Goal: Task Accomplishment & Management: Manage account settings

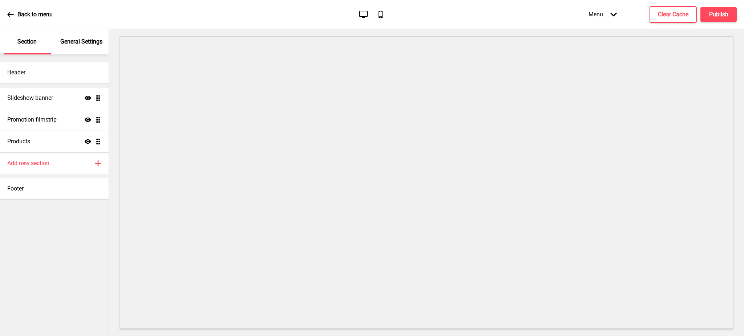
click at [73, 42] on p "General Settings" at bounding box center [81, 42] width 42 height 8
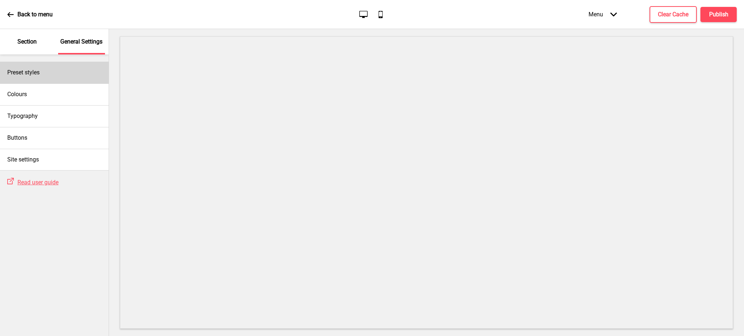
click at [83, 69] on div "Preset styles" at bounding box center [54, 73] width 109 height 22
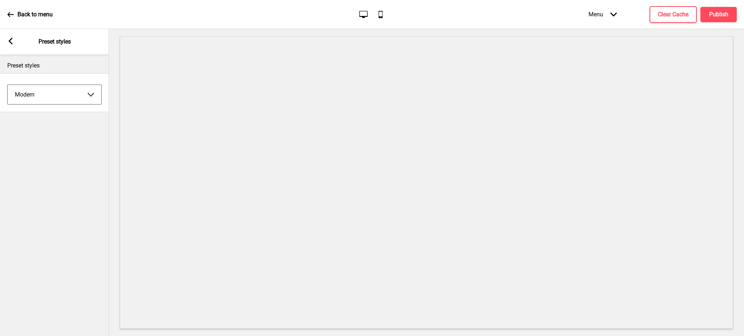
click at [76, 98] on select "Coffee Contrast Dark Earth Marine Minimalist Modern Oddle Pastel Yellow Fruits …" at bounding box center [55, 94] width 94 height 19
select select "yellow_fruits"
click at [8, 85] on select "Coffee Contrast Dark Earth Marine Minimalist Modern Oddle Pastel Yellow Fruits …" at bounding box center [55, 94] width 94 height 19
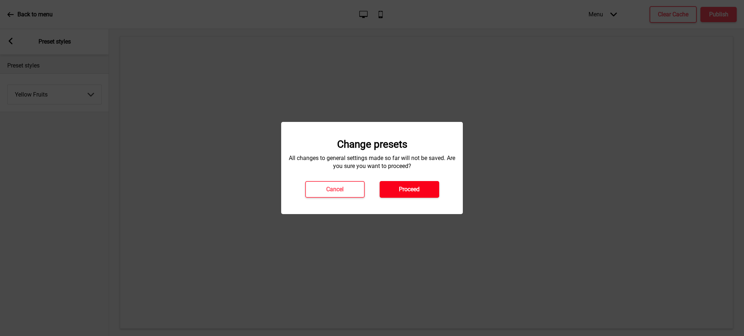
click at [410, 186] on h4 "Proceed" at bounding box center [409, 190] width 21 height 8
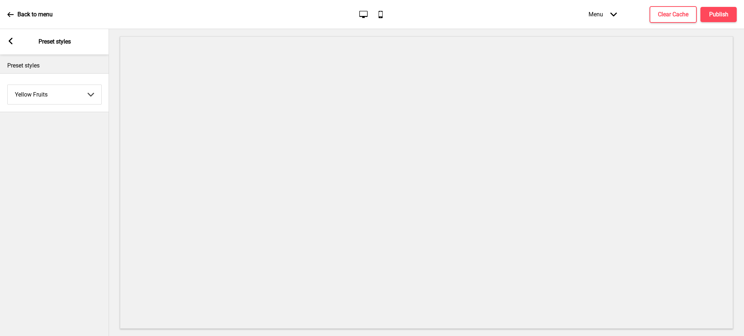
click at [8, 36] on div "Arrow left Preset styles" at bounding box center [54, 41] width 109 height 25
click at [9, 45] on div "Arrow left" at bounding box center [10, 42] width 7 height 8
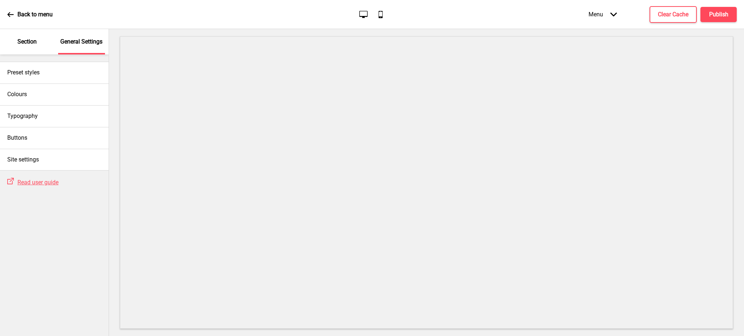
click at [28, 38] on p "Section" at bounding box center [26, 42] width 19 height 8
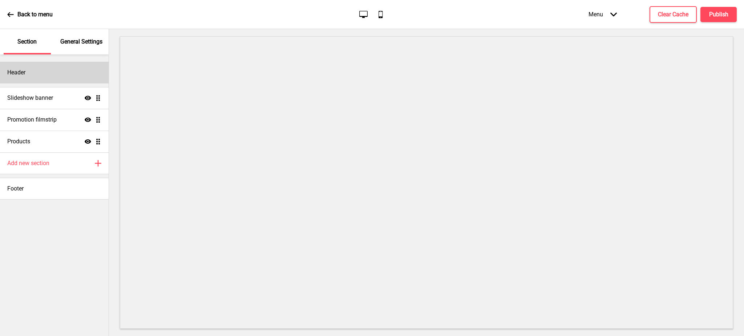
click at [33, 67] on div "Header" at bounding box center [54, 73] width 109 height 22
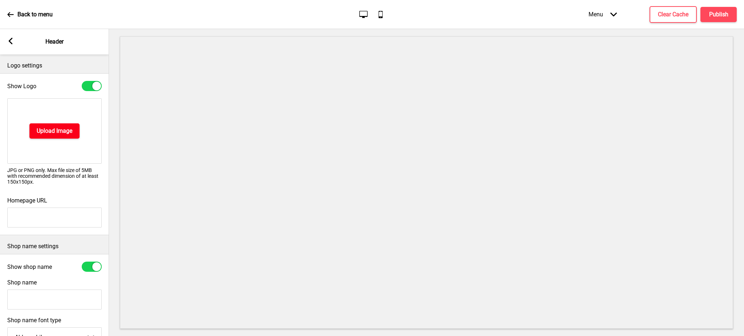
click at [63, 130] on h4 "Upload Image" at bounding box center [55, 131] width 36 height 8
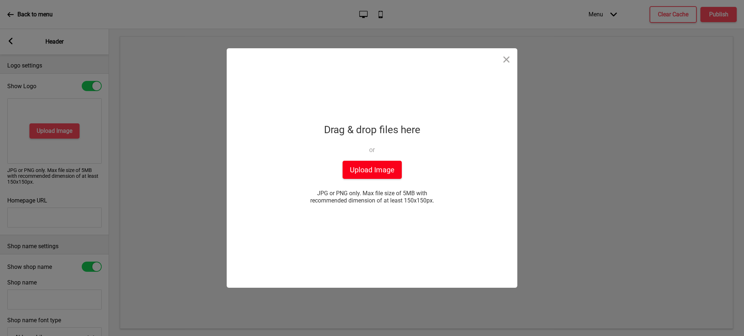
click at [381, 173] on button "Upload Image" at bounding box center [371, 170] width 59 height 18
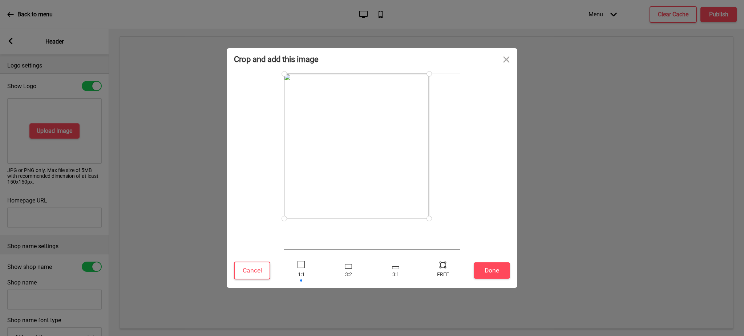
drag, startPoint x: 461, startPoint y: 251, endPoint x: 428, endPoint y: 219, distance: 46.2
click at [428, 219] on div at bounding box center [429, 218] width 13 height 13
drag, startPoint x: 285, startPoint y: 74, endPoint x: 322, endPoint y: 101, distance: 45.2
click at [322, 101] on div at bounding box center [370, 160] width 118 height 118
click at [443, 266] on div at bounding box center [442, 264] width 11 height 11
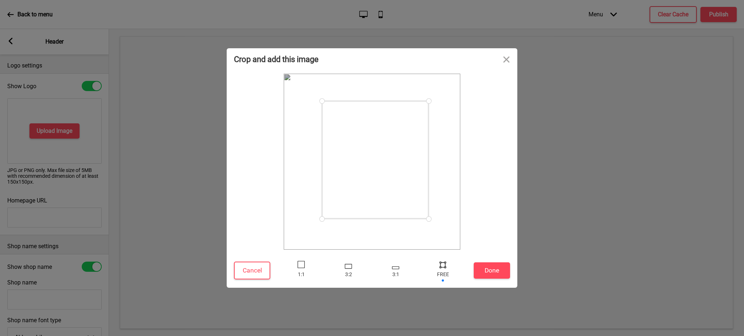
drag, startPoint x: 310, startPoint y: 219, endPoint x: 322, endPoint y: 219, distance: 12.0
click at [322, 219] on div at bounding box center [322, 219] width 13 height 13
click at [492, 269] on button "Done" at bounding box center [492, 271] width 36 height 16
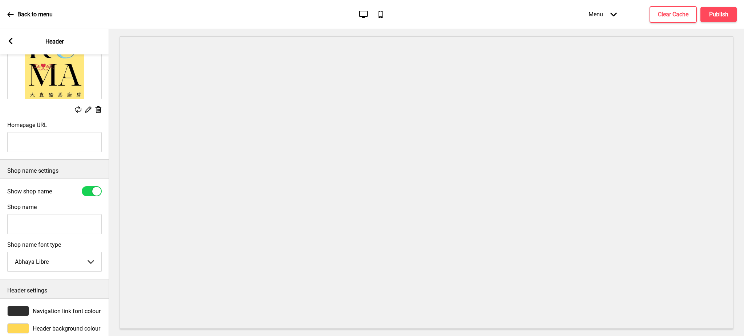
scroll to position [86, 0]
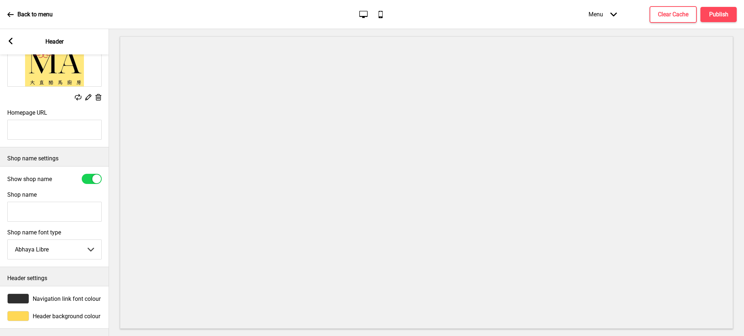
click at [19, 311] on div at bounding box center [18, 316] width 22 height 10
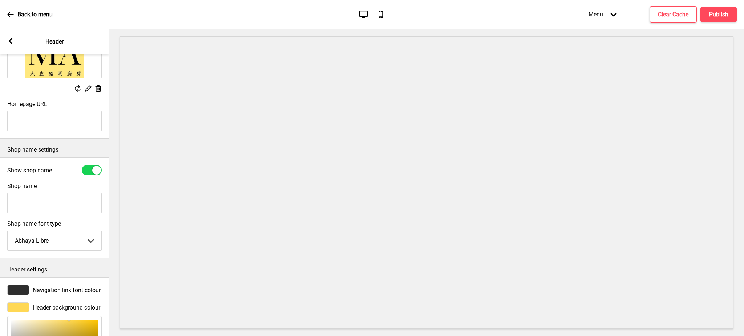
scroll to position [206, 0]
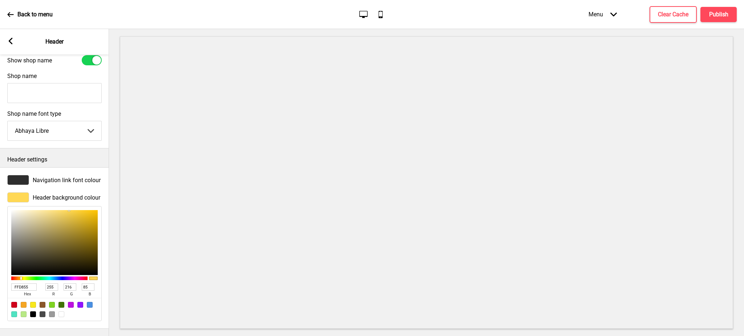
drag, startPoint x: 33, startPoint y: 277, endPoint x: 0, endPoint y: 275, distance: 33.5
click at [0, 275] on div "Header background colour FFD855 hex 255 r 216 g 85 b 100 a" at bounding box center [54, 257] width 109 height 136
paste input "#ffe87e"
type input "#ffe87e"
type input "232"
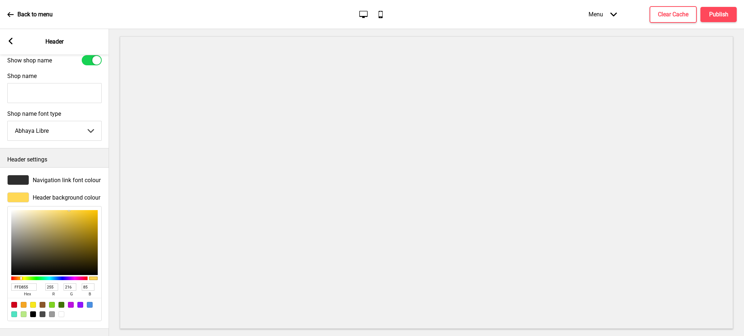
type input "126"
type input "FFE87E"
click at [11, 38] on icon at bounding box center [11, 41] width 4 height 7
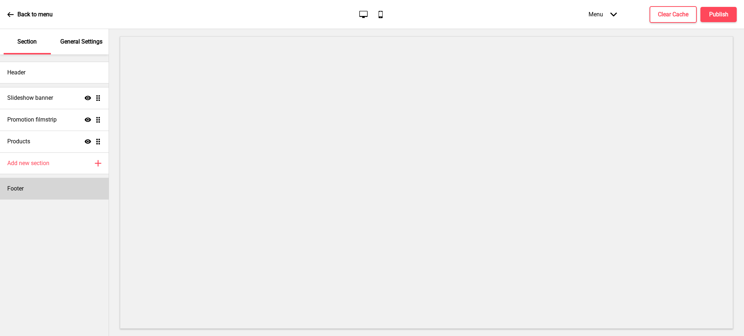
click at [42, 191] on div "Footer" at bounding box center [54, 189] width 109 height 22
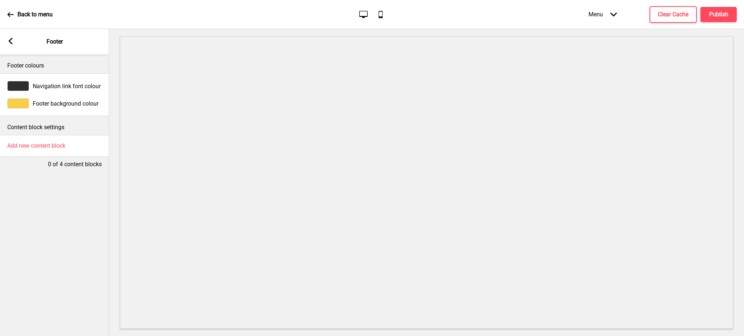
click at [16, 102] on div at bounding box center [18, 103] width 22 height 10
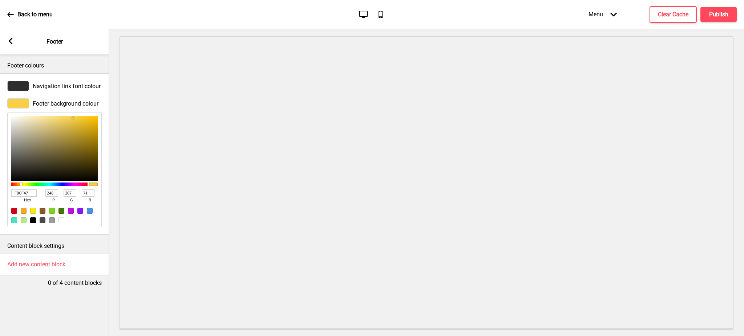
drag, startPoint x: 28, startPoint y: 192, endPoint x: 0, endPoint y: 192, distance: 28.0
click at [0, 192] on div "Footer background colour F8CF47 hex 248 r 207 g 71 b 100 a" at bounding box center [54, 163] width 109 height 136
paste input "#ffe87e"
type input "#ffe87e"
type input "255"
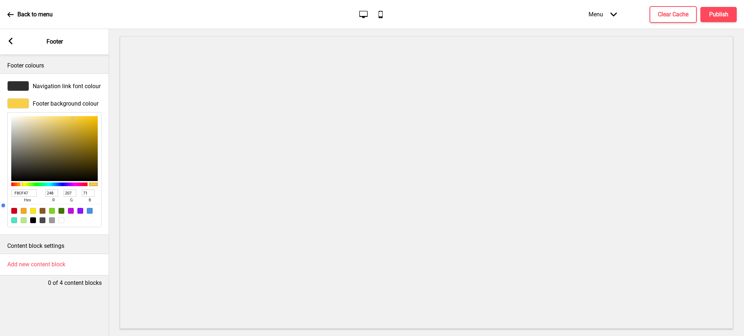
type input "232"
type input "126"
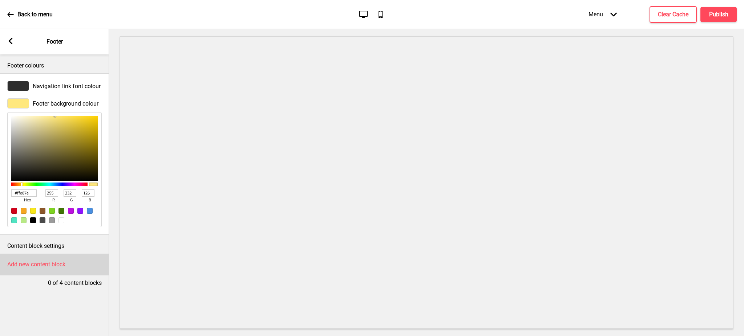
type input "FFE87E"
click at [32, 265] on h4 "Add new content block" at bounding box center [36, 265] width 58 height 8
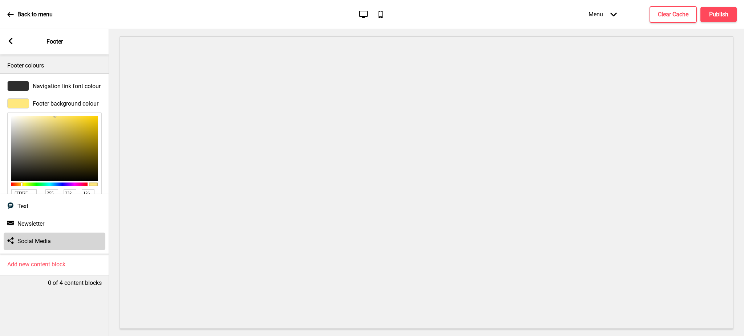
click at [32, 240] on h4 "Social Media" at bounding box center [33, 241] width 33 height 8
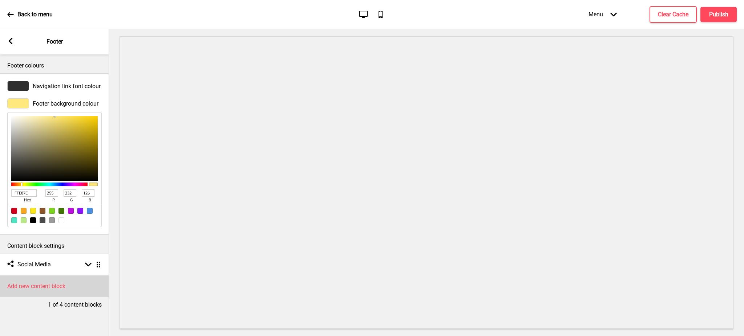
click at [30, 288] on h4 "Add new content block" at bounding box center [36, 287] width 58 height 8
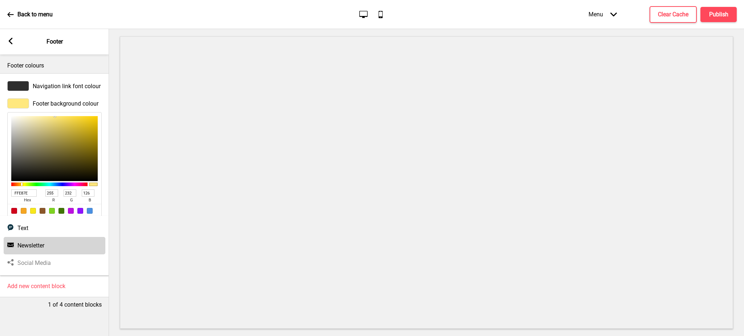
click at [29, 249] on h4 "Newsletter" at bounding box center [30, 246] width 27 height 8
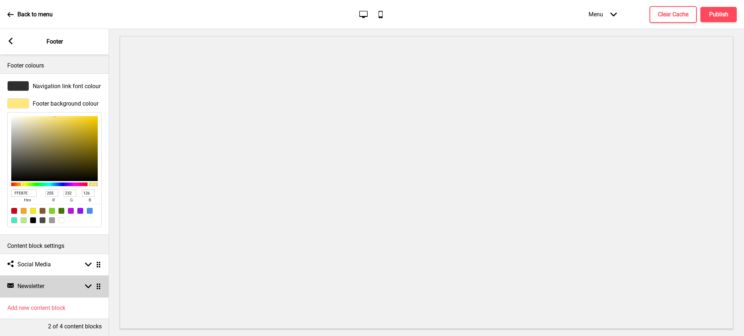
click at [88, 285] on rect at bounding box center [88, 286] width 7 height 7
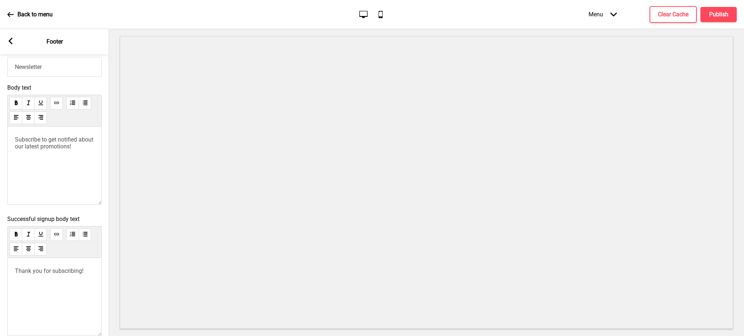
scroll to position [351, 0]
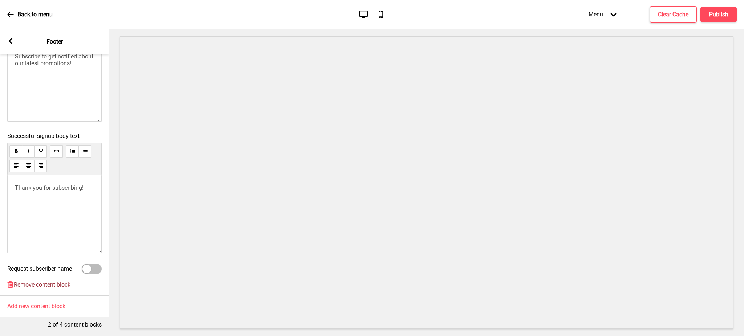
click at [42, 281] on span "Remove content block" at bounding box center [42, 284] width 57 height 7
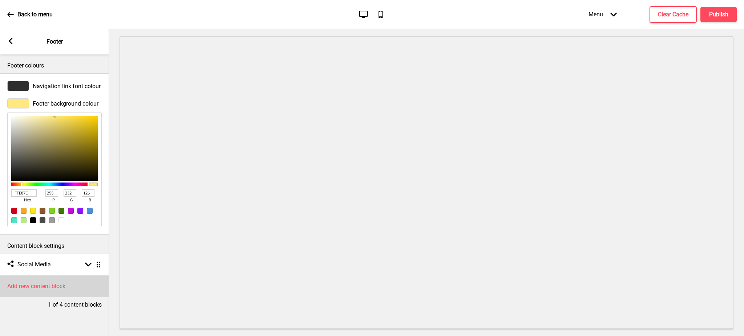
click at [35, 286] on h4 "Add new content block" at bounding box center [36, 287] width 58 height 8
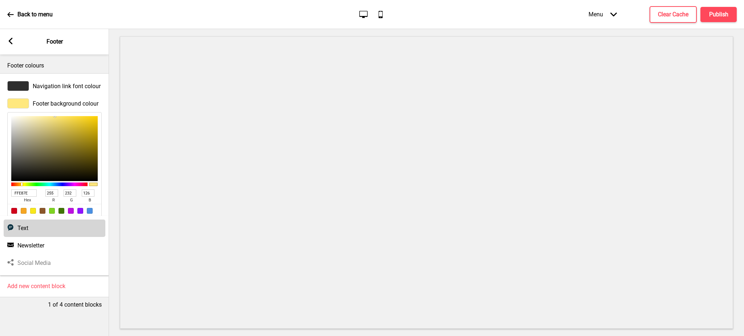
click at [45, 234] on div "Text Text" at bounding box center [55, 228] width 102 height 17
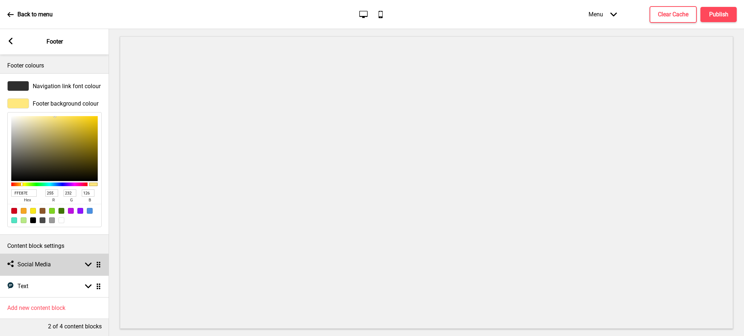
click at [42, 269] on h4 "Social Media" at bounding box center [33, 265] width 33 height 8
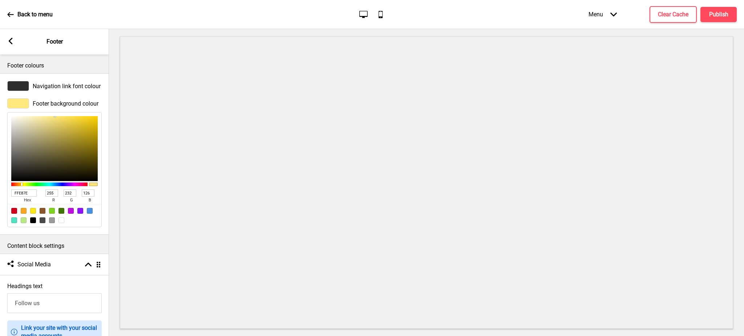
scroll to position [129, 0]
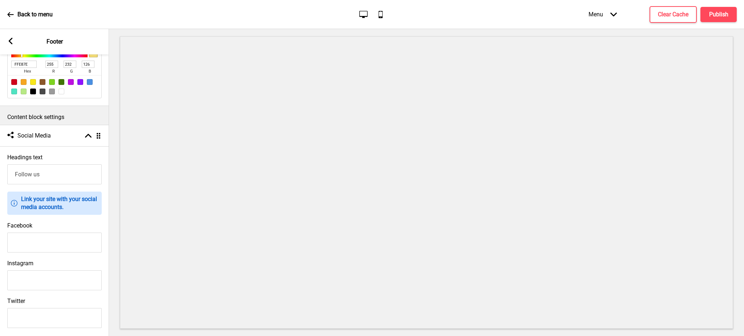
click at [53, 286] on input "Instagram" at bounding box center [54, 281] width 94 height 20
paste input "[URL][DOMAIN_NAME][DOMAIN_NAME]"
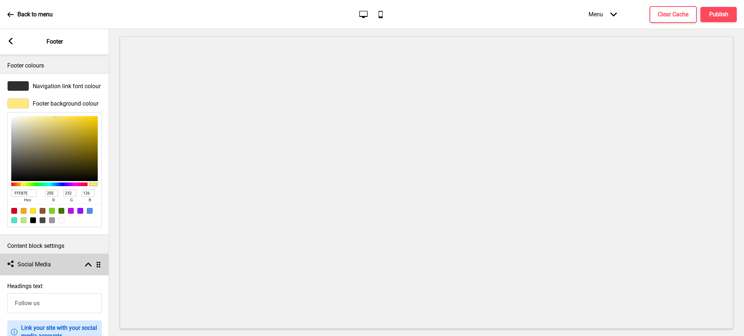
type input "[URL][DOMAIN_NAME][DOMAIN_NAME]"
click at [85, 265] on rect at bounding box center [88, 264] width 7 height 7
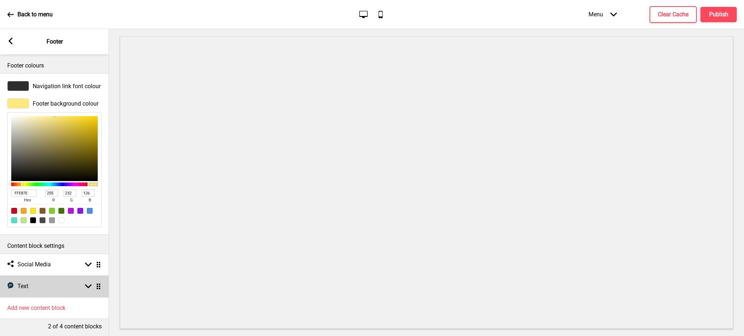
scroll to position [10, 0]
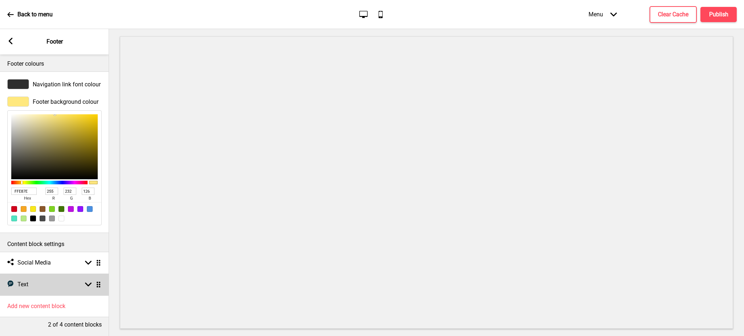
click at [73, 277] on div "Text Text Arrow down Drag" at bounding box center [54, 285] width 109 height 22
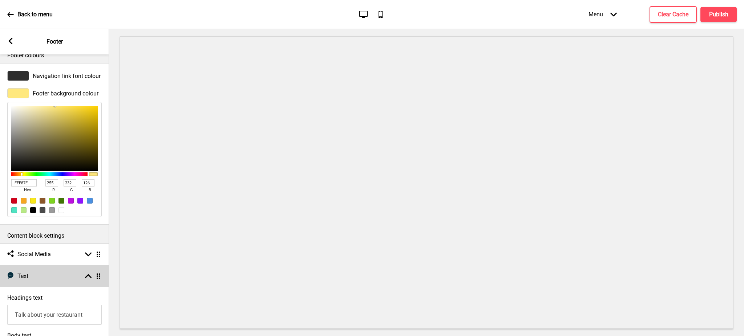
scroll to position [139, 0]
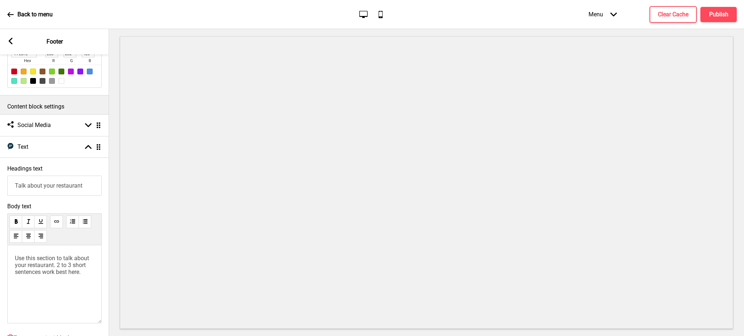
drag, startPoint x: 86, startPoint y: 189, endPoint x: 0, endPoint y: 190, distance: 86.1
click at [0, 190] on div "Headings text Talk about your restaurant" at bounding box center [54, 181] width 109 height 38
type input "公司資訊"
drag, startPoint x: 84, startPoint y: 273, endPoint x: 0, endPoint y: 257, distance: 85.0
click at [0, 257] on div "Body text Use this section to talk about your restaurant. 2 to 3 short sentence…" at bounding box center [54, 264] width 109 height 131
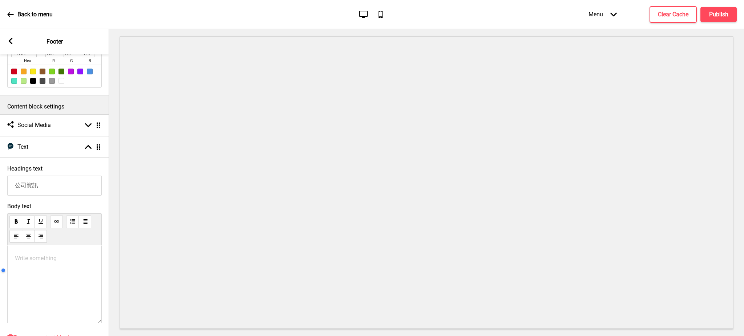
paste div
click at [16, 260] on span "小花商行 93129993" at bounding box center [45, 258] width 61 height 7
click at [12, 43] on icon at bounding box center [11, 41] width 4 height 7
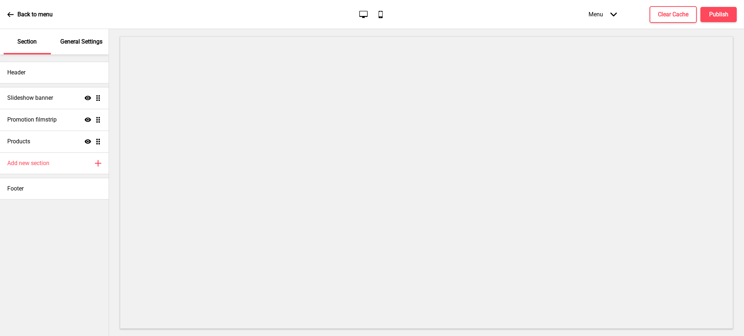
click at [72, 42] on p "General Settings" at bounding box center [81, 42] width 42 height 8
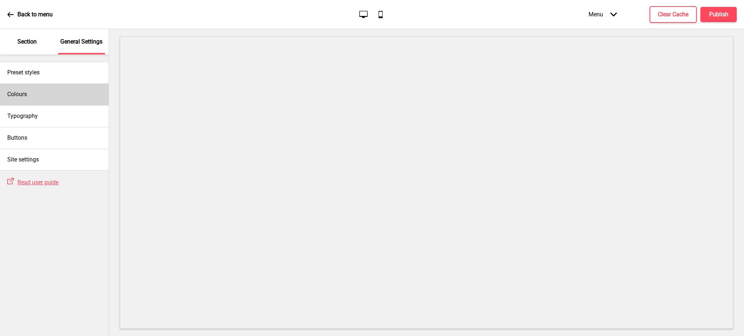
click at [65, 97] on div "Colours" at bounding box center [54, 95] width 109 height 22
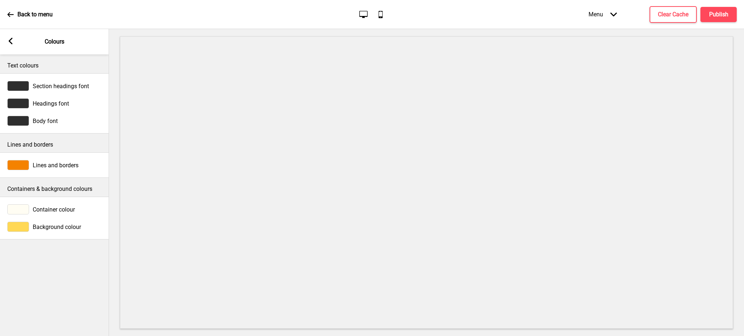
click at [22, 224] on div at bounding box center [18, 227] width 22 height 10
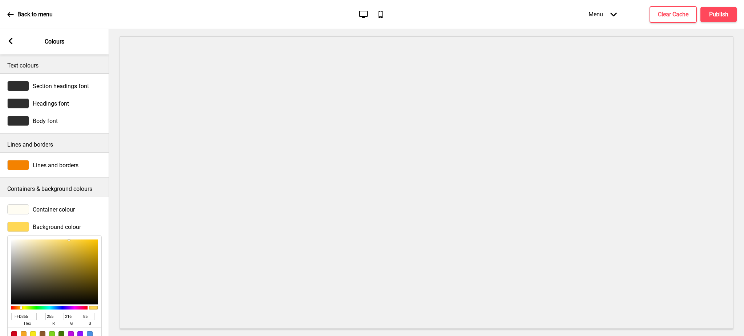
scroll to position [33, 0]
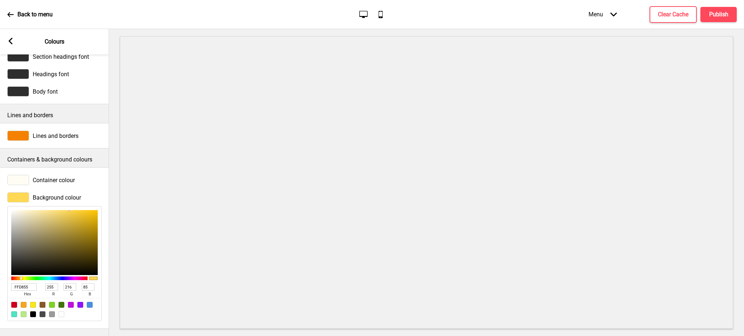
drag, startPoint x: 32, startPoint y: 282, endPoint x: 0, endPoint y: 280, distance: 32.4
click at [0, 280] on div "Background colour FFD855 hex 255 r 216 g 85 b 100 a" at bounding box center [54, 257] width 109 height 136
paste input "#C1BFA3"
type input "#C1BFA3"
type input "193"
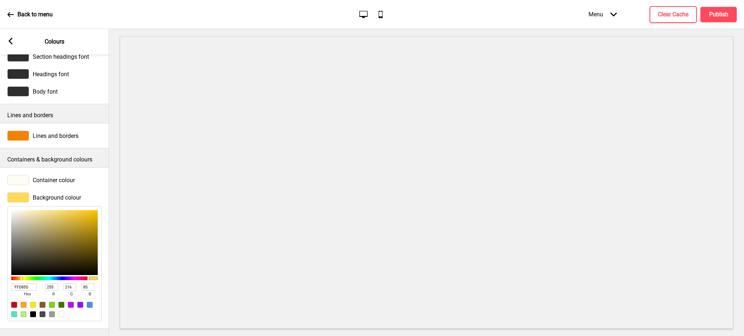
type input "191"
type input "163"
type input "F4F2CE"
type input "244"
type input "242"
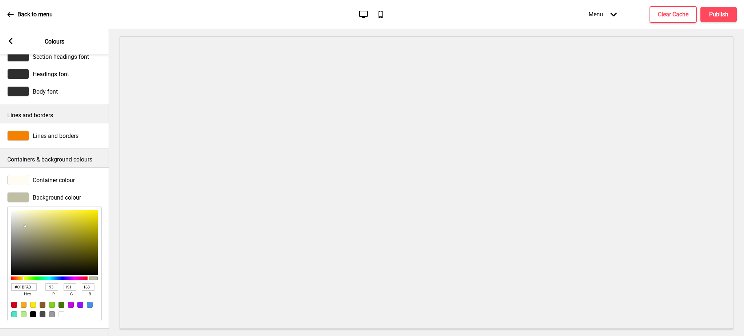
type input "206"
click at [25, 210] on div at bounding box center [54, 242] width 86 height 65
type input "FAF9E2"
type input "250"
type input "249"
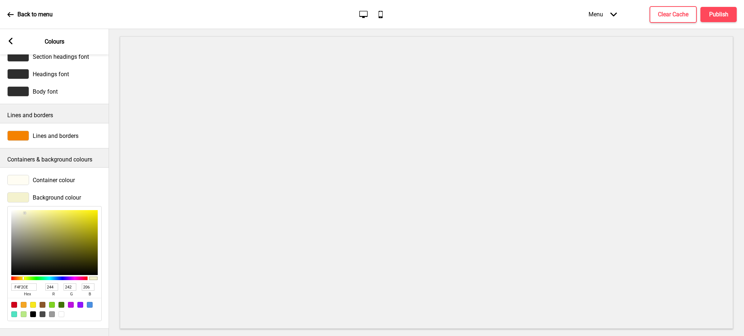
type input "226"
click at [19, 210] on div at bounding box center [54, 242] width 86 height 65
type input "FAF9E3"
type input "227"
type input "F7F7F0"
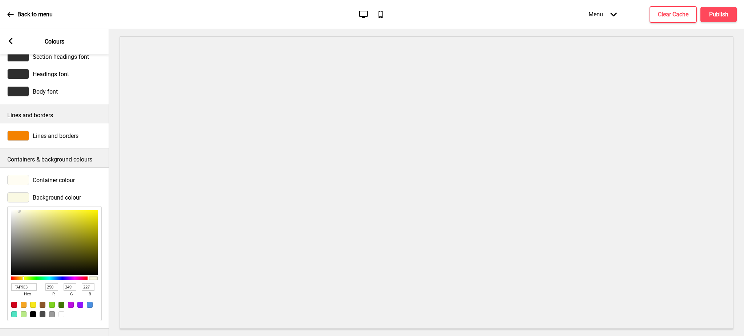
type input "247"
type input "240"
click at [14, 210] on div at bounding box center [54, 242] width 86 height 65
type input "ECECDD"
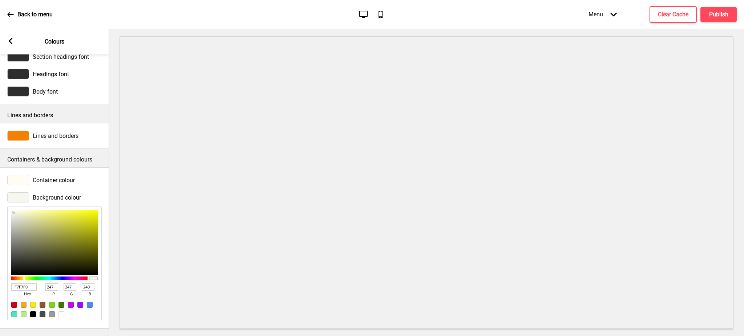
type input "236"
type input "221"
click at [17, 211] on div at bounding box center [54, 242] width 86 height 65
click at [9, 40] on icon at bounding box center [11, 41] width 4 height 7
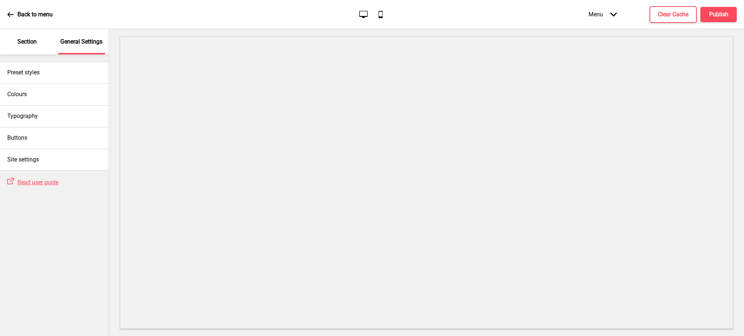
click at [16, 41] on div "Section" at bounding box center [27, 41] width 47 height 25
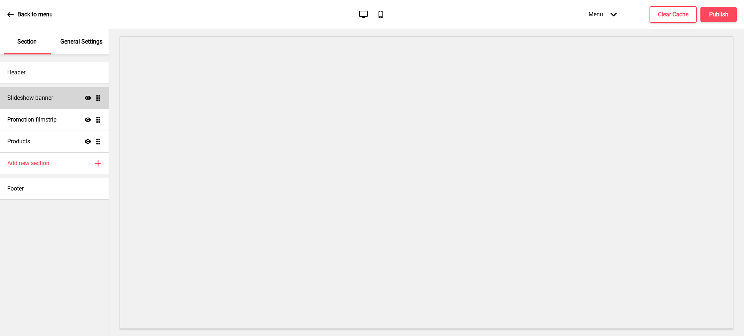
click at [48, 101] on h4 "Slideshow banner" at bounding box center [30, 98] width 46 height 8
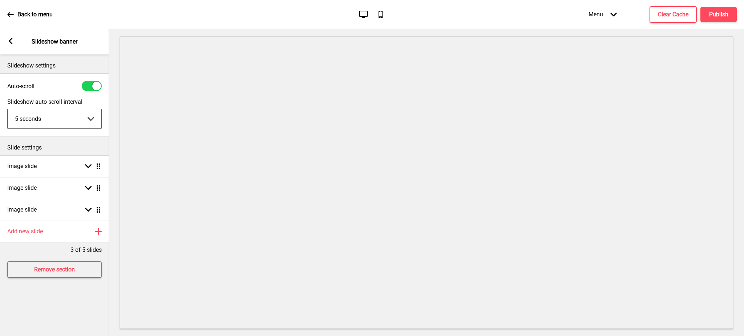
click at [86, 117] on select "5 seconds 6 seconds 7 seconds 8 seconds 9 seconds 10 seconds" at bounding box center [55, 118] width 94 height 19
select select "10000"
click at [8, 109] on select "5 seconds 6 seconds 7 seconds 8 seconds 9 seconds 10 seconds" at bounding box center [55, 118] width 94 height 19
click at [59, 166] on div "Image slide Arrow down Drag" at bounding box center [54, 166] width 109 height 22
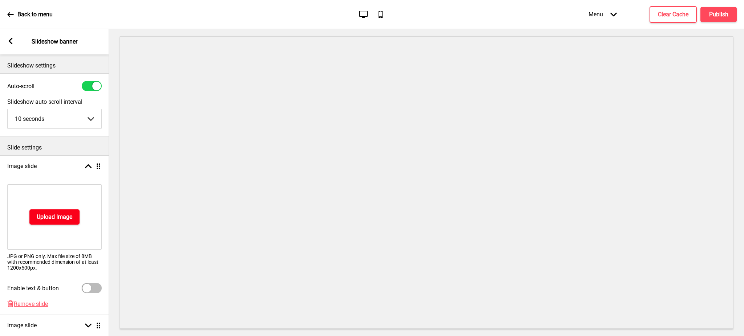
click at [60, 215] on h4 "Upload Image" at bounding box center [55, 217] width 36 height 8
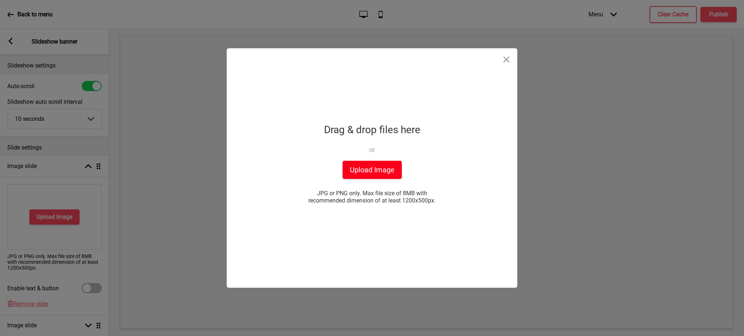
click at [372, 171] on button "Upload Image" at bounding box center [371, 170] width 59 height 18
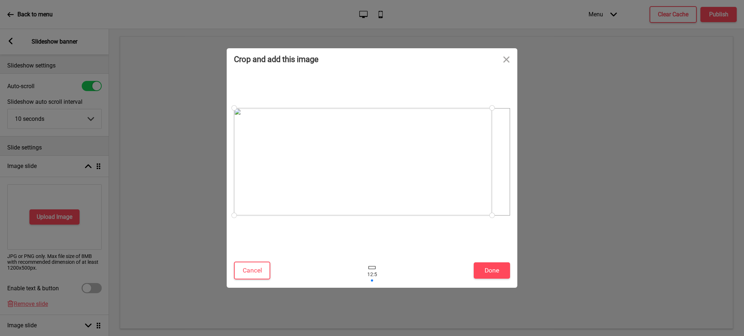
drag, startPoint x: 404, startPoint y: 194, endPoint x: 336, endPoint y: 201, distance: 68.2
click at [336, 201] on div at bounding box center [363, 161] width 258 height 107
drag, startPoint x: 489, startPoint y: 217, endPoint x: 362, endPoint y: 189, distance: 129.3
click at [362, 189] on div at bounding box center [372, 161] width 276 height 107
drag, startPoint x: 373, startPoint y: 157, endPoint x: 371, endPoint y: 183, distance: 26.2
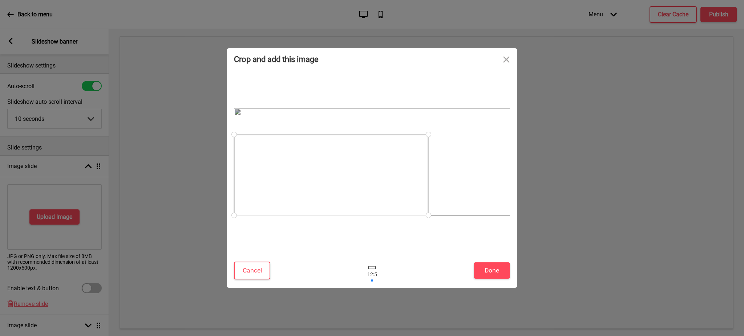
click at [371, 183] on div at bounding box center [331, 175] width 194 height 81
drag, startPoint x: 426, startPoint y: 136, endPoint x: 584, endPoint y: 102, distance: 160.9
click at [584, 102] on div "Crop and add this image Cancel Done Drop a file here Drag & drop files here or …" at bounding box center [372, 168] width 744 height 336
drag, startPoint x: 430, startPoint y: 188, endPoint x: 465, endPoint y: 192, distance: 35.1
click at [465, 192] on div at bounding box center [381, 161] width 258 height 107
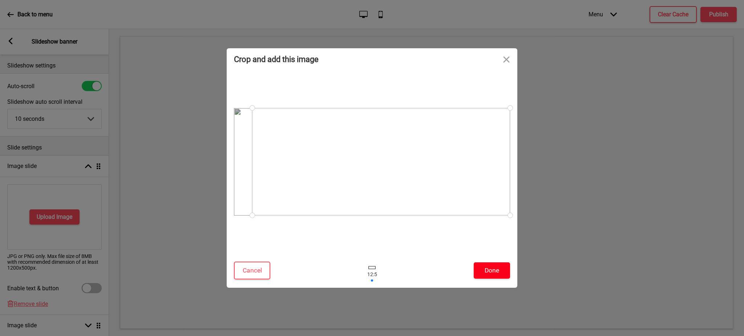
click at [499, 277] on button "Done" at bounding box center [492, 271] width 36 height 16
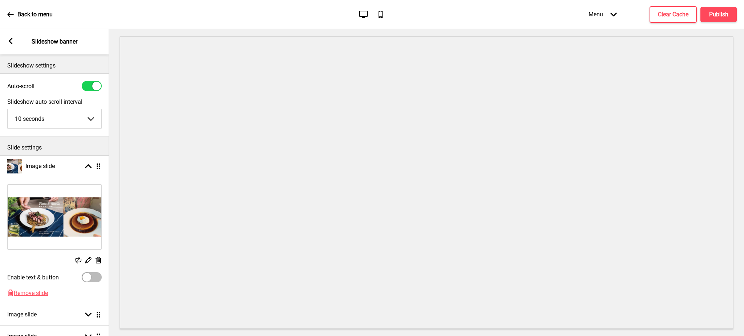
scroll to position [90, 0]
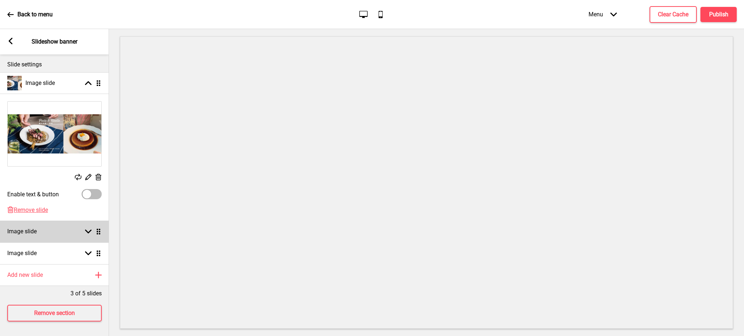
click at [62, 224] on div "Image slide Arrow down Drag" at bounding box center [54, 232] width 109 height 22
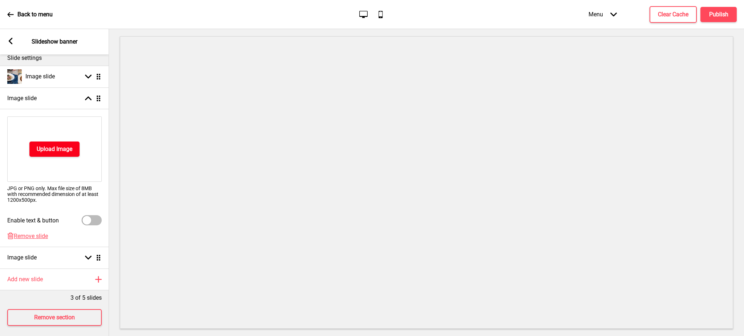
click at [65, 148] on h4 "Upload Image" at bounding box center [55, 149] width 36 height 8
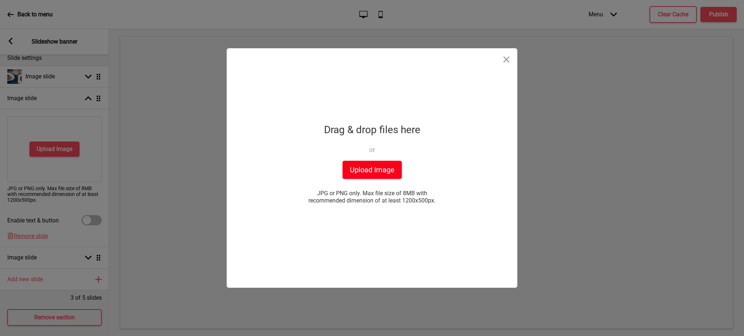
click at [394, 175] on button "Upload Image" at bounding box center [371, 170] width 59 height 18
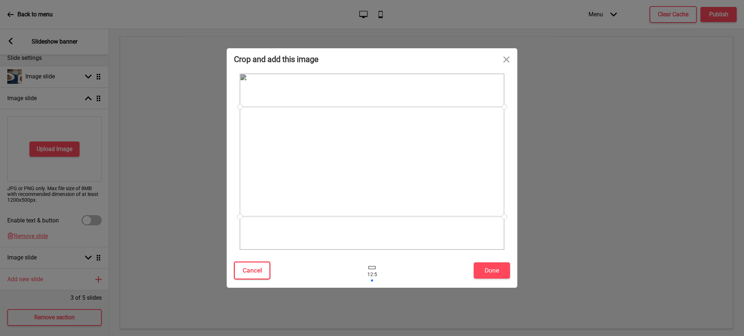
click at [261, 273] on button "Cancel" at bounding box center [252, 271] width 36 height 18
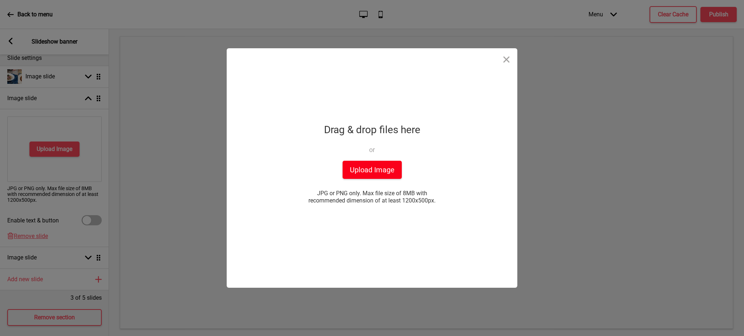
click at [383, 176] on button "Upload Image" at bounding box center [371, 170] width 59 height 18
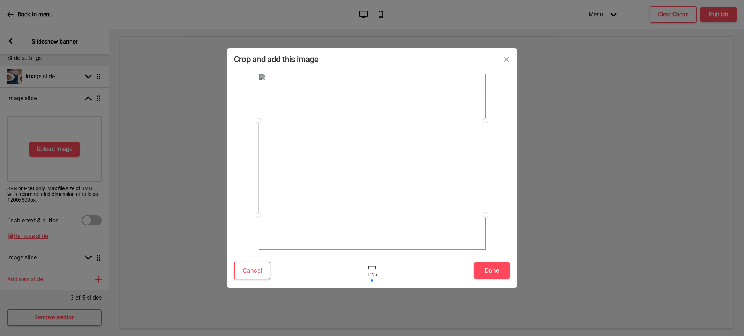
drag, startPoint x: 414, startPoint y: 175, endPoint x: 414, endPoint y: 180, distance: 5.8
click at [414, 180] on div at bounding box center [372, 168] width 227 height 94
click at [495, 270] on button "Done" at bounding box center [492, 271] width 36 height 16
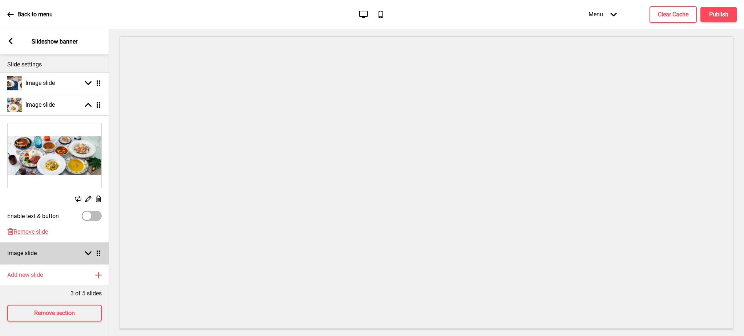
click at [63, 245] on div "Image slide Arrow down Drag" at bounding box center [54, 254] width 109 height 22
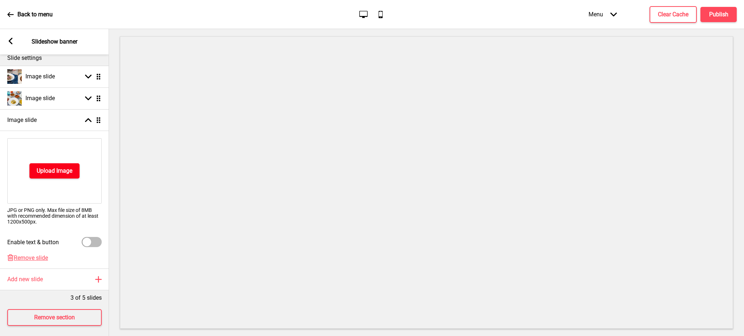
click at [53, 164] on button "Upload Image" at bounding box center [54, 170] width 50 height 15
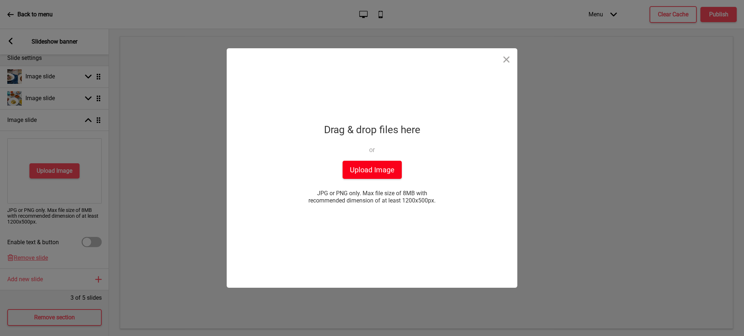
click at [367, 172] on button "Upload Image" at bounding box center [371, 170] width 59 height 18
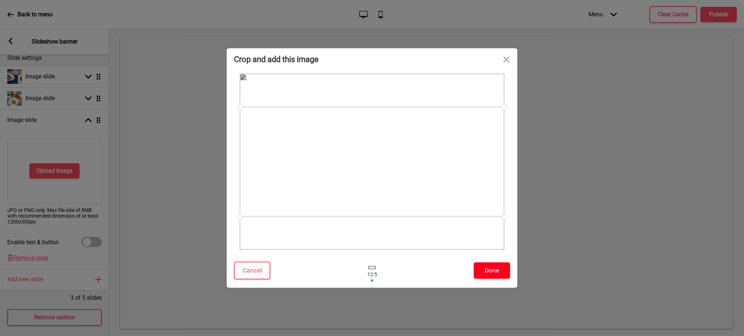
click at [482, 272] on button "Done" at bounding box center [492, 271] width 36 height 16
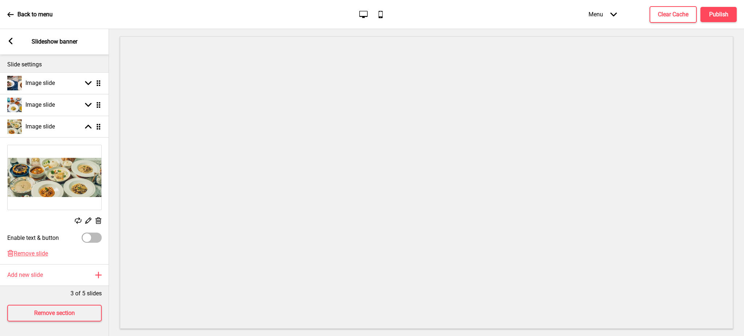
scroll to position [25, 0]
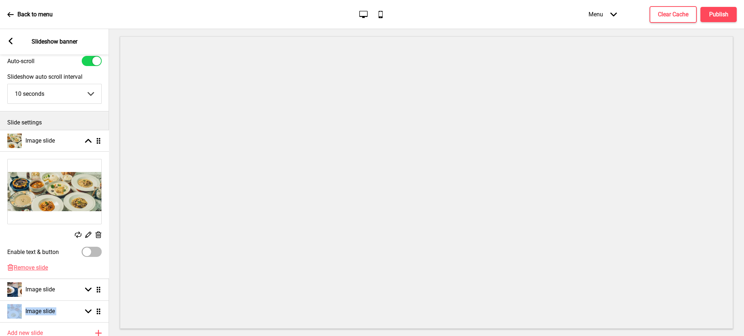
drag, startPoint x: 98, startPoint y: 184, endPoint x: 95, endPoint y: 140, distance: 44.0
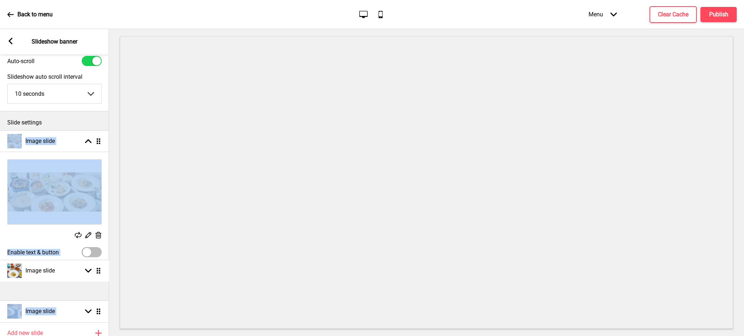
click at [56, 273] on div "Delete Remove slide" at bounding box center [54, 272] width 109 height 14
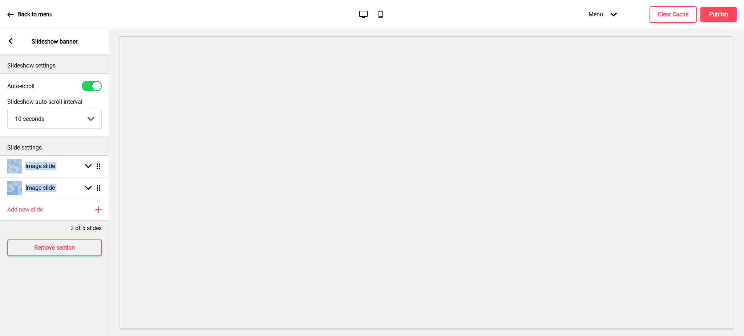
scroll to position [0, 0]
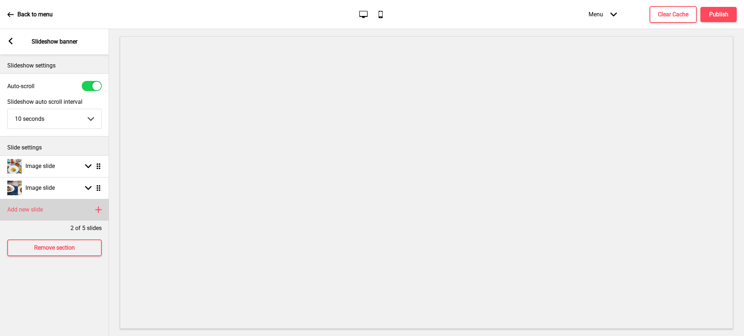
click at [61, 213] on div "Add new slide Plus" at bounding box center [54, 210] width 109 height 22
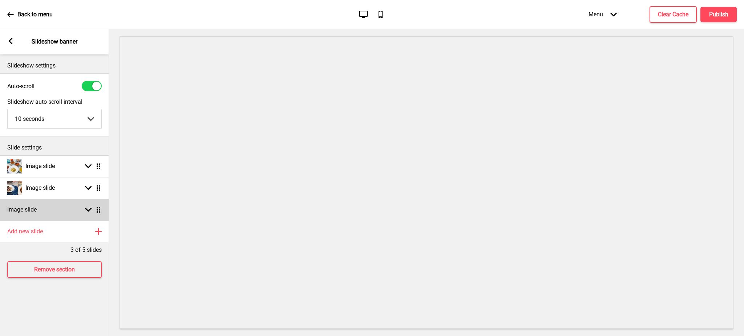
click at [56, 212] on div "Image slide Arrow down Drag" at bounding box center [54, 210] width 109 height 22
select select "right"
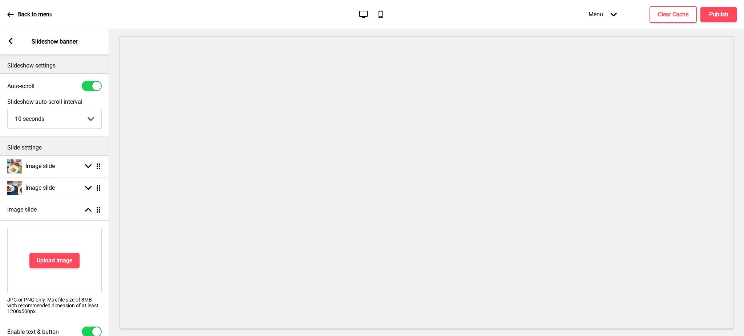
scroll to position [65, 0]
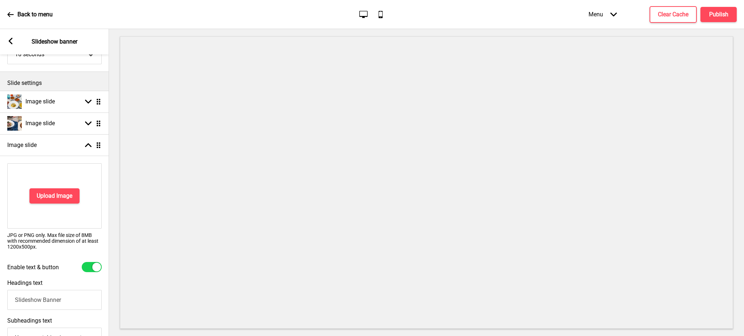
click at [86, 261] on div "Enable text & button" at bounding box center [54, 267] width 109 height 17
click at [85, 269] on div at bounding box center [92, 267] width 20 height 10
checkbox input "false"
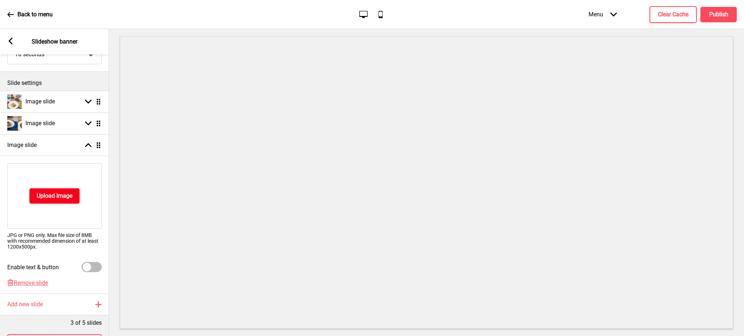
click at [59, 196] on h4 "Upload Image" at bounding box center [55, 196] width 36 height 8
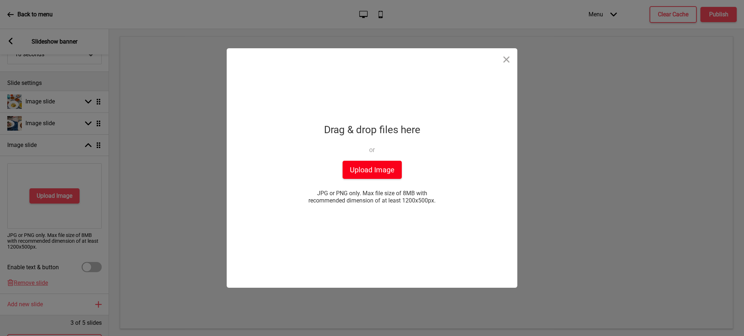
click at [343, 171] on button "Upload Image" at bounding box center [371, 170] width 59 height 18
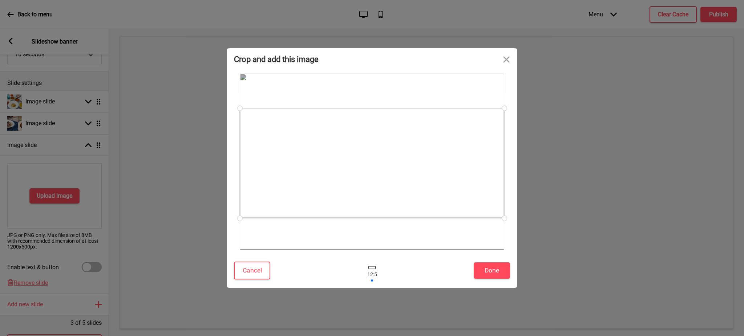
click at [332, 157] on div at bounding box center [372, 163] width 264 height 110
click at [490, 272] on button "Done" at bounding box center [492, 271] width 36 height 16
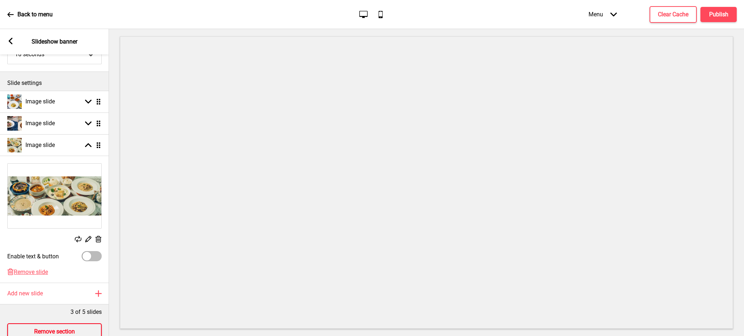
scroll to position [90, 0]
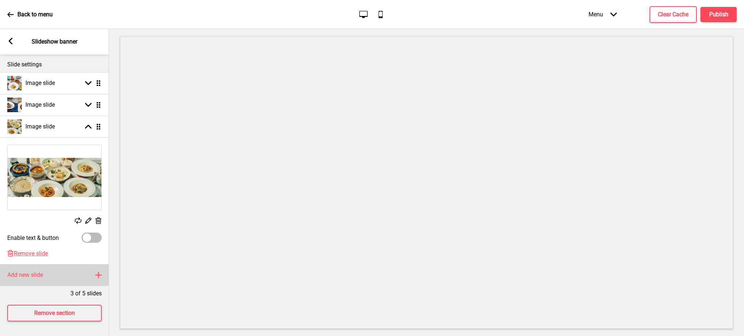
click at [51, 269] on div "Add new slide Plus" at bounding box center [54, 275] width 109 height 22
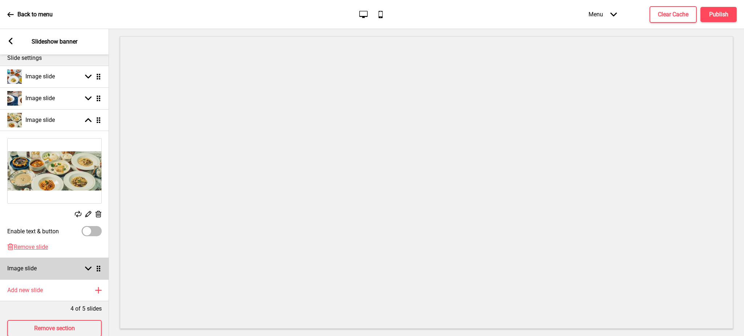
click at [50, 268] on div "Image slide Arrow down Drag" at bounding box center [54, 269] width 109 height 22
select select "right"
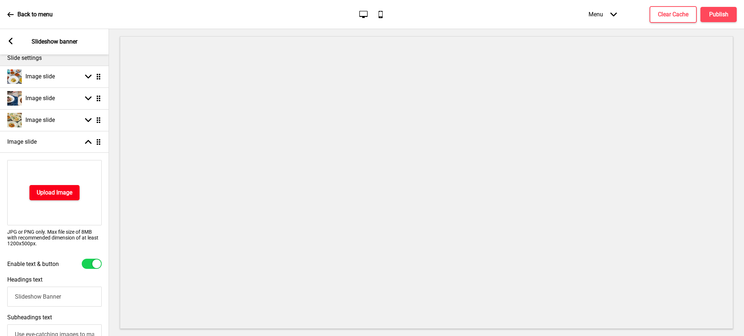
click at [62, 192] on h4 "Upload Image" at bounding box center [55, 193] width 36 height 8
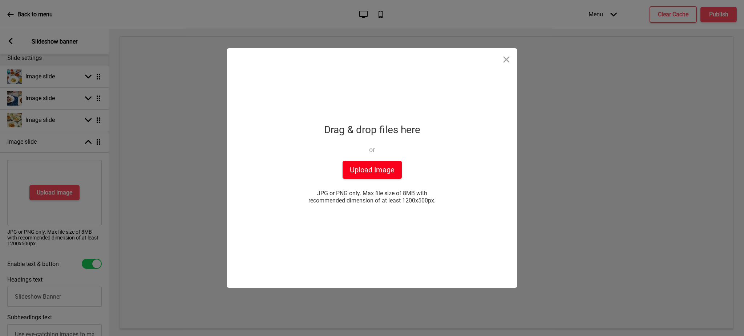
click at [363, 170] on button "Upload Image" at bounding box center [371, 170] width 59 height 18
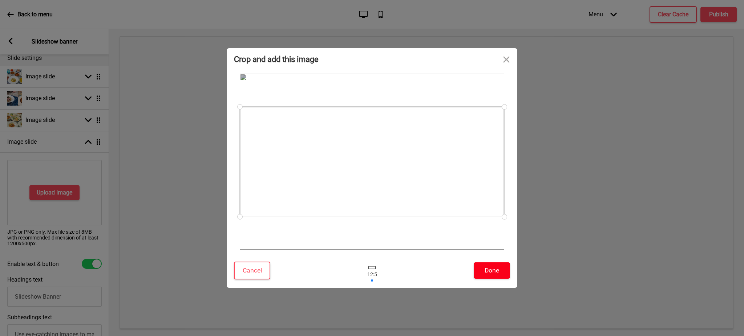
click at [492, 270] on button "Done" at bounding box center [492, 271] width 36 height 16
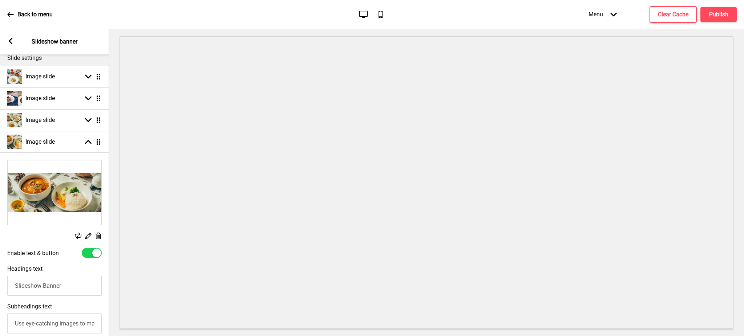
click at [89, 254] on div at bounding box center [92, 253] width 20 height 10
checkbox input "false"
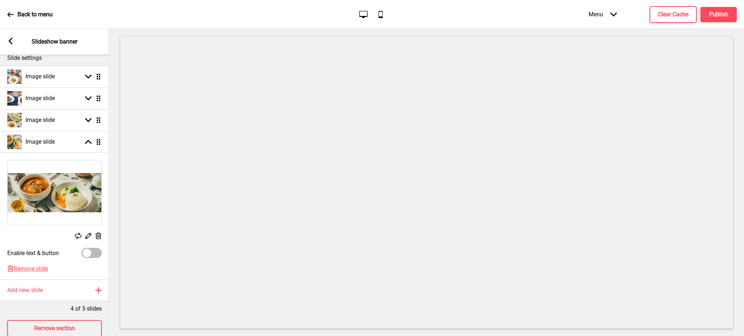
scroll to position [25, 0]
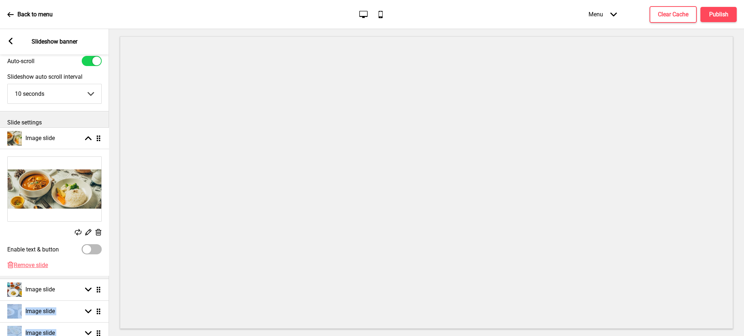
drag, startPoint x: 97, startPoint y: 208, endPoint x: 100, endPoint y: 140, distance: 68.3
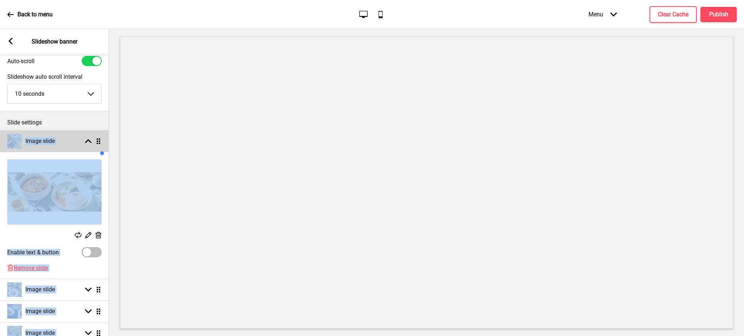
click at [89, 139] on rect at bounding box center [88, 141] width 7 height 7
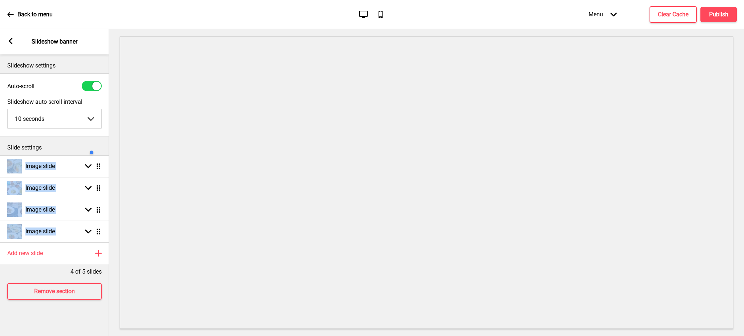
scroll to position [0, 0]
click at [42, 216] on ul "Image slide Arrow down Drag Image slide Arrow down Drag Image slide Arrow down …" at bounding box center [54, 198] width 109 height 87
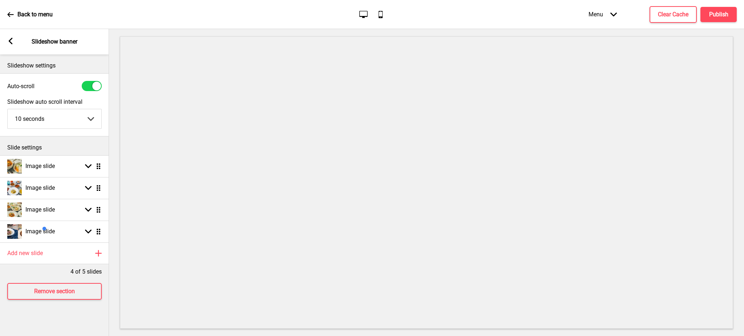
click at [13, 272] on div "4 of 5 slides" at bounding box center [54, 270] width 109 height 12
drag, startPoint x: 98, startPoint y: 209, endPoint x: 99, endPoint y: 191, distance: 18.2
click at [7, 40] on div "Arrow left" at bounding box center [10, 42] width 7 height 8
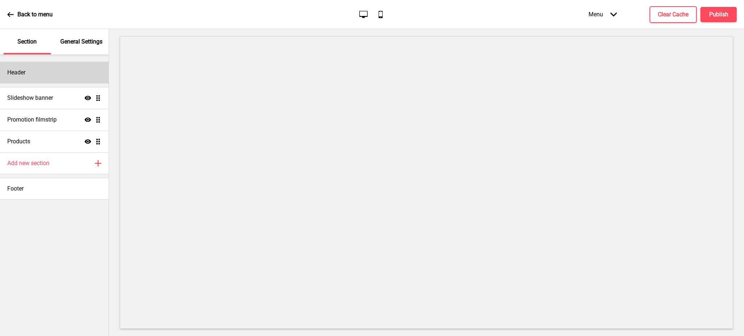
click at [38, 80] on div "Header" at bounding box center [54, 73] width 109 height 22
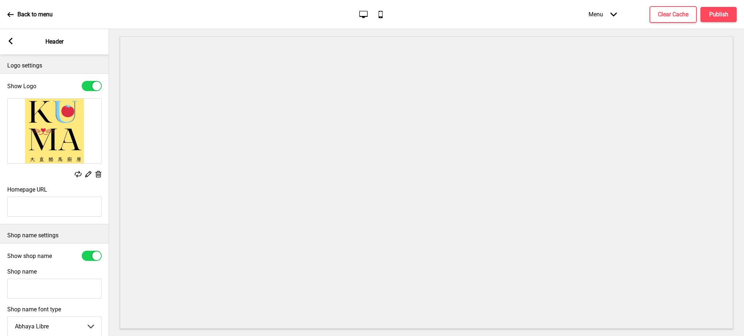
scroll to position [86, 0]
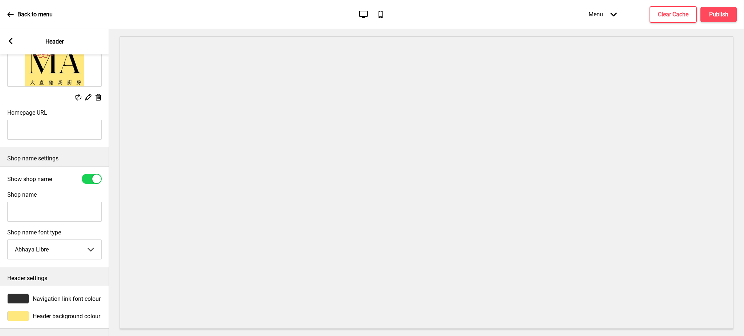
click at [16, 294] on div at bounding box center [18, 299] width 22 height 10
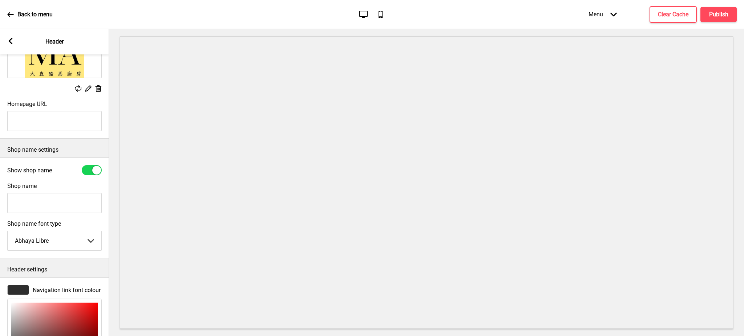
scroll to position [206, 0]
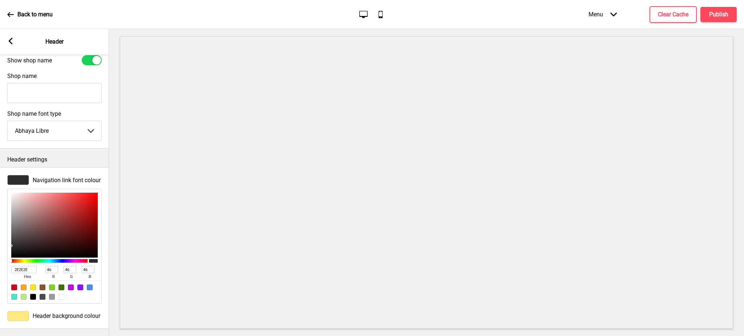
click at [31, 294] on div at bounding box center [33, 297] width 6 height 6
type input "000000"
type input "0"
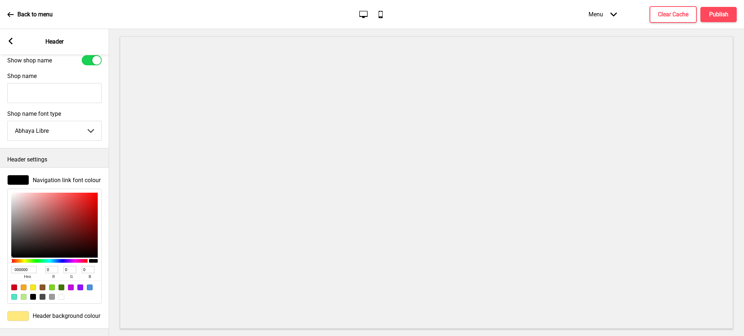
click at [11, 45] on div "Arrow left" at bounding box center [10, 42] width 7 height 8
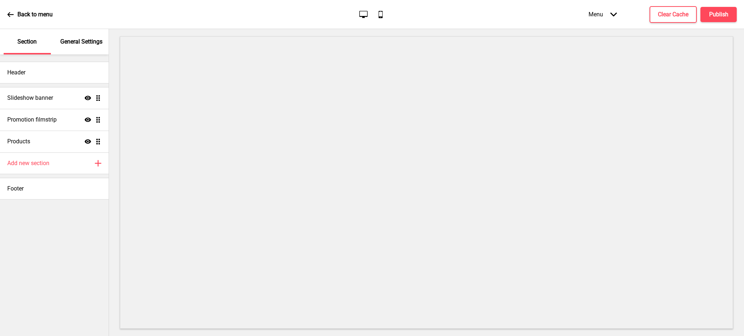
click at [94, 33] on div "General Settings" at bounding box center [81, 41] width 47 height 25
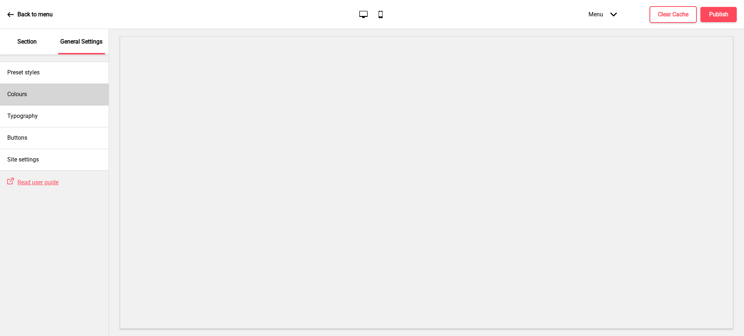
click at [42, 96] on div "Colours" at bounding box center [54, 95] width 109 height 22
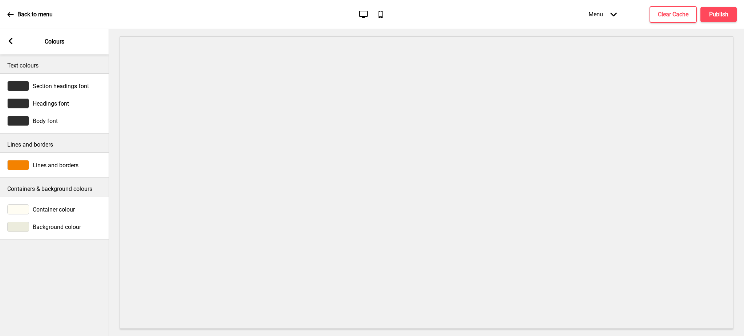
click at [16, 167] on div at bounding box center [18, 165] width 22 height 10
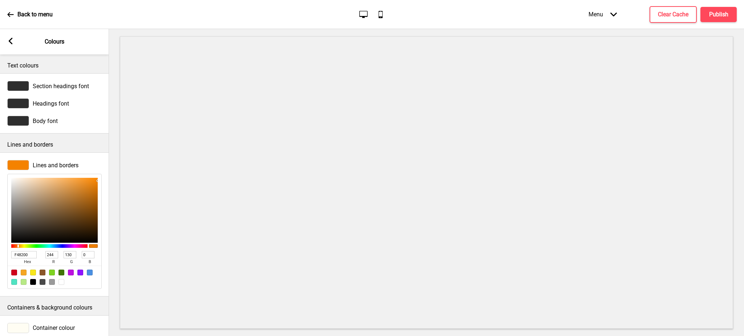
drag, startPoint x: 24, startPoint y: 255, endPoint x: 0, endPoint y: 255, distance: 24.3
click at [0, 255] on div "Lines and borders F48200 hex 244 r 130 g 0 b 100 a" at bounding box center [54, 225] width 109 height 136
paste input "#C8CDCD"
type input "#C8CDCD"
type input "200"
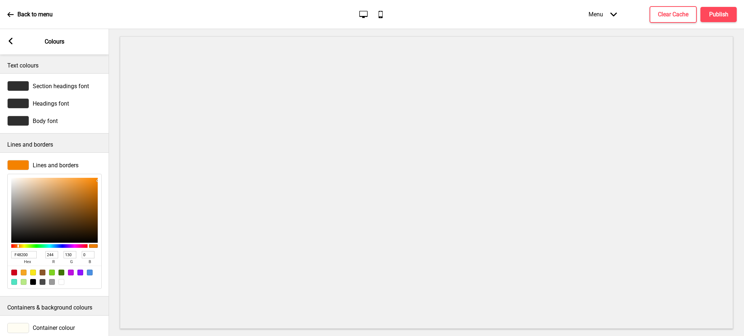
type input "205"
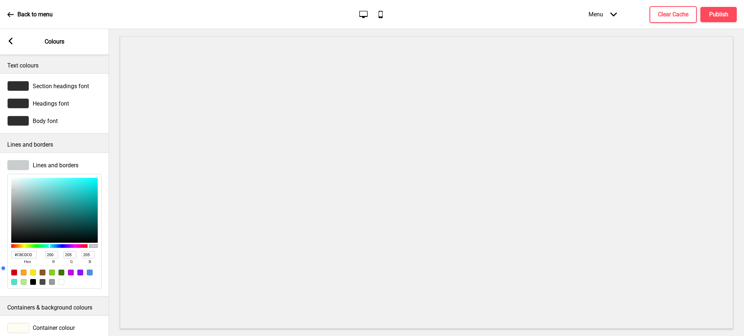
type input "C8CDCD"
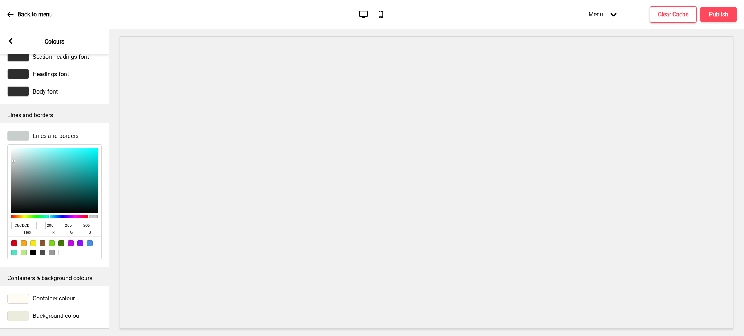
click at [10, 43] on rect at bounding box center [10, 41] width 7 height 7
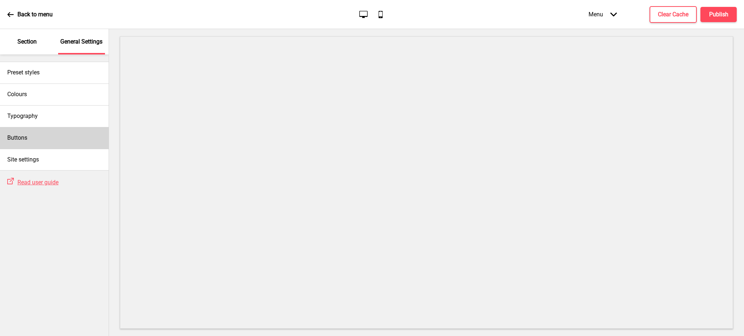
click at [32, 136] on div "Buttons" at bounding box center [54, 138] width 109 height 22
select select "outline"
select select "pill"
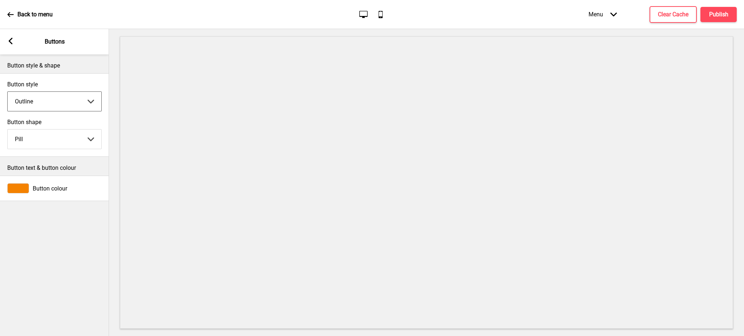
click at [49, 101] on select "Solid Outline Raised" at bounding box center [55, 101] width 94 height 19
select select "solid"
click at [8, 92] on select "Solid Outline Raised" at bounding box center [55, 101] width 94 height 19
click at [16, 207] on div at bounding box center [18, 206] width 22 height 10
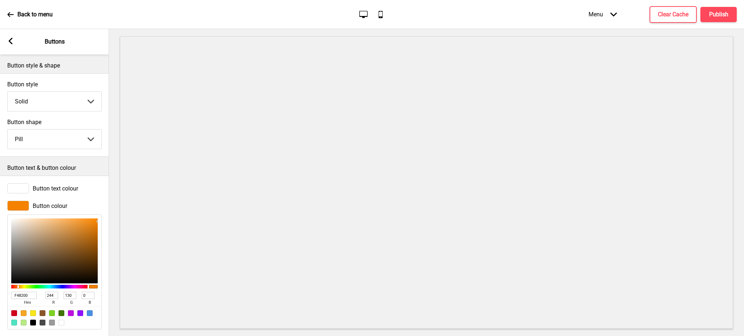
drag, startPoint x: 30, startPoint y: 298, endPoint x: 0, endPoint y: 295, distance: 30.3
click at [0, 295] on div "Button colour F48200 hex 244 r 130 g 0 b 100 a" at bounding box center [54, 265] width 109 height 136
paste input "#7bcffc"
type input "#7bcffc"
type input "123"
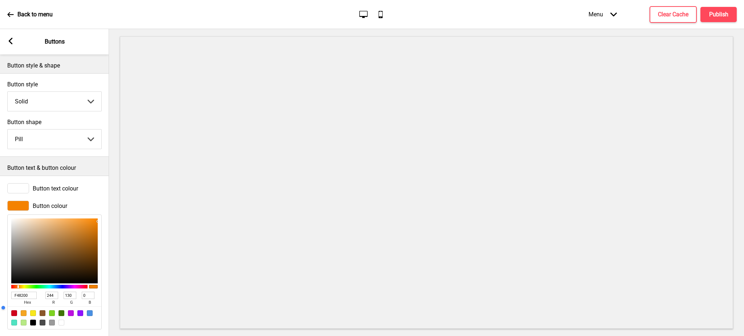
type input "207"
type input "252"
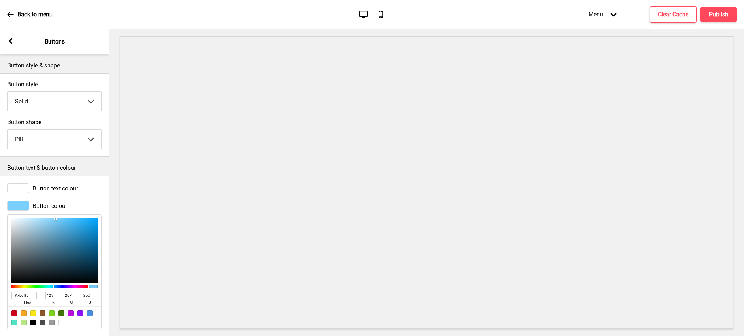
type input "7BCFFC"
click at [18, 186] on div at bounding box center [18, 188] width 22 height 10
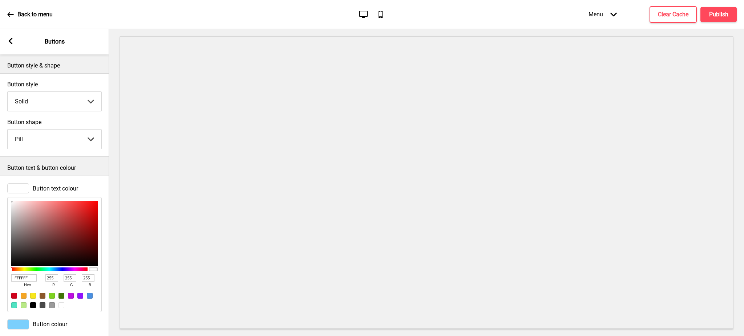
click at [33, 307] on div at bounding box center [33, 305] width 6 height 6
type input "000000"
type input "0"
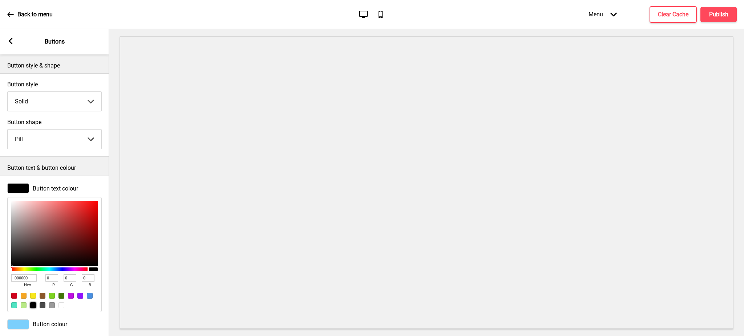
click at [62, 308] on div at bounding box center [61, 305] width 6 height 6
type input "FFFFFF"
type input "255"
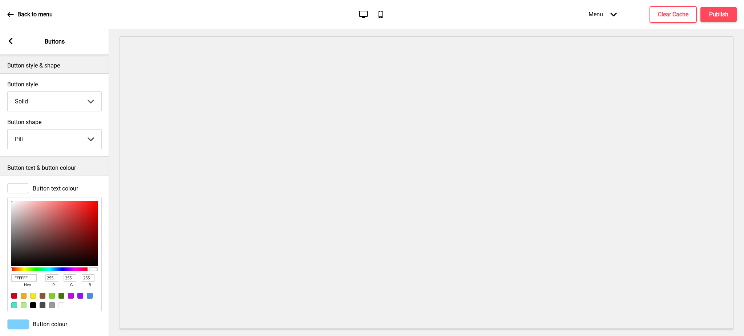
scroll to position [17, 0]
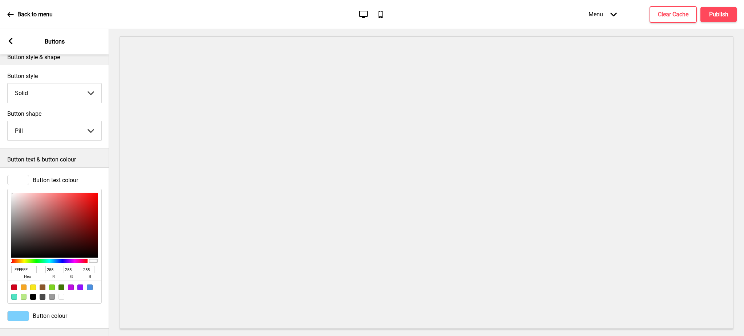
click at [22, 311] on div at bounding box center [18, 316] width 22 height 10
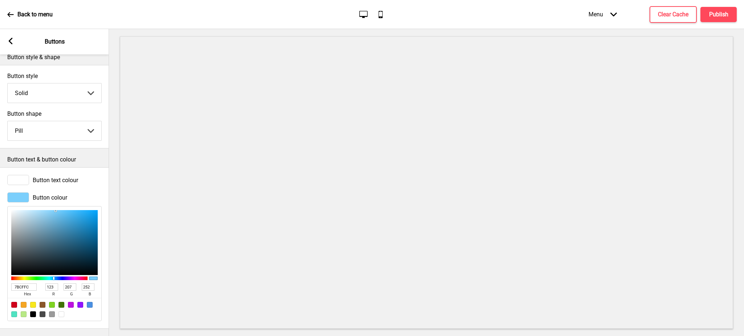
type input "45A5D8"
type input "69"
type input "165"
type input "216"
click at [70, 212] on div at bounding box center [54, 242] width 86 height 65
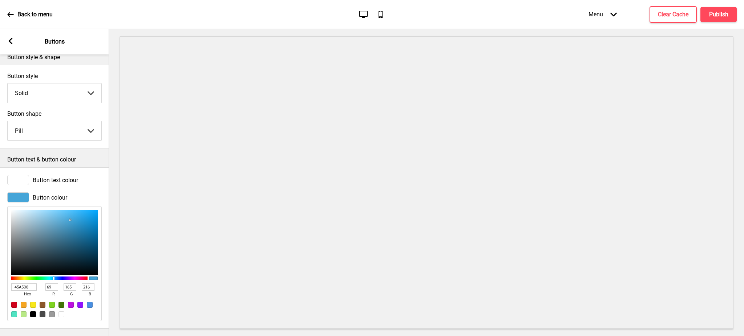
type input "20A2E8"
type input "32"
type input "162"
type input "232"
click at [86, 210] on div at bounding box center [54, 242] width 86 height 65
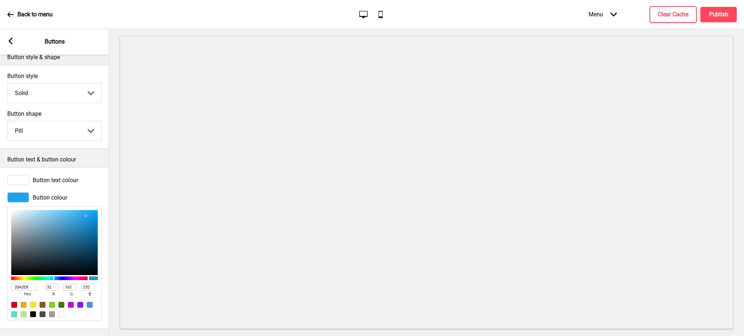
type input "228BC4"
type input "34"
type input "139"
type input "196"
click at [83, 217] on div at bounding box center [54, 242] width 86 height 65
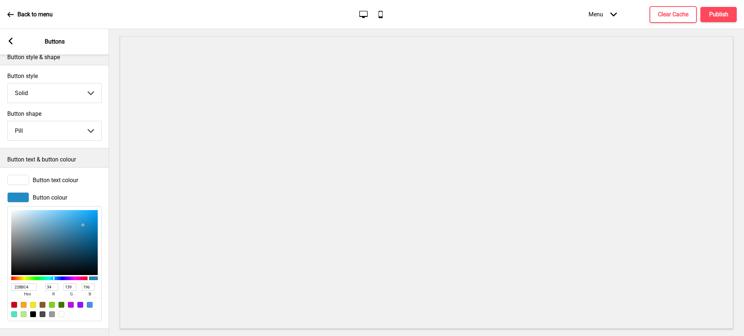
type input "309ED9"
type input "48"
type input "158"
type input "217"
click at [78, 211] on div at bounding box center [54, 242] width 86 height 65
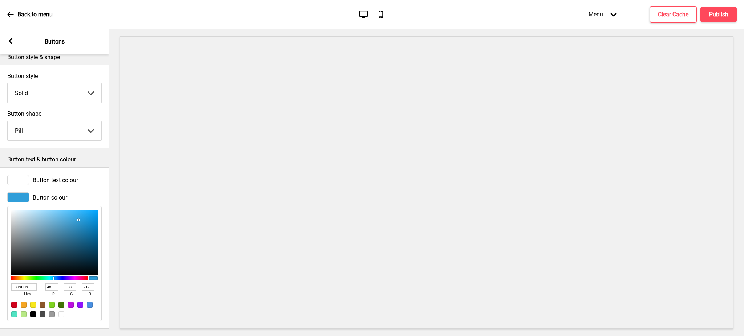
click at [10, 42] on icon at bounding box center [11, 41] width 4 height 7
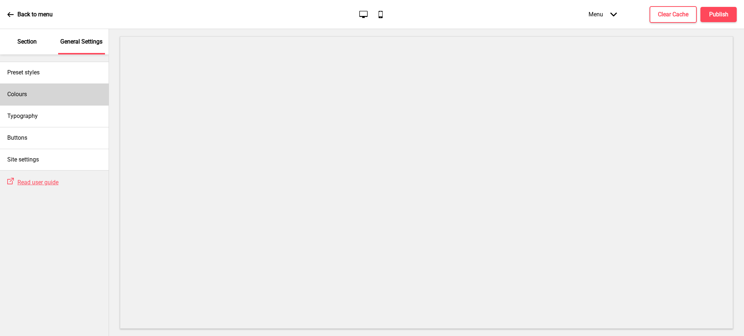
click at [27, 95] on h4 "Colours" at bounding box center [17, 94] width 20 height 8
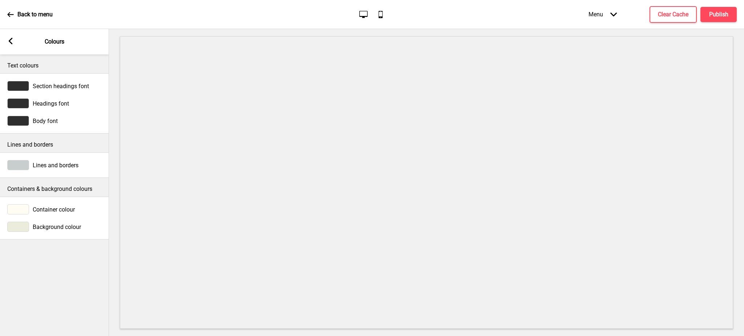
click at [21, 206] on div at bounding box center [18, 209] width 22 height 10
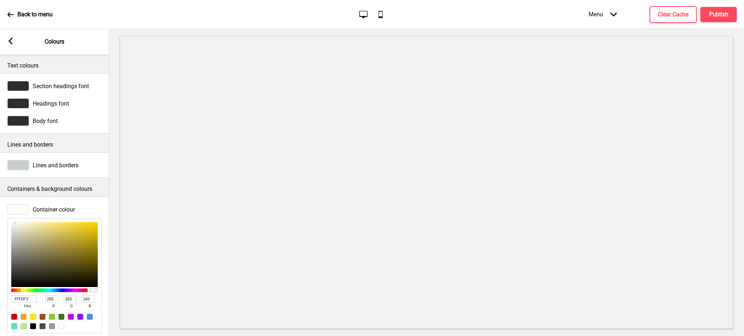
scroll to position [31, 0]
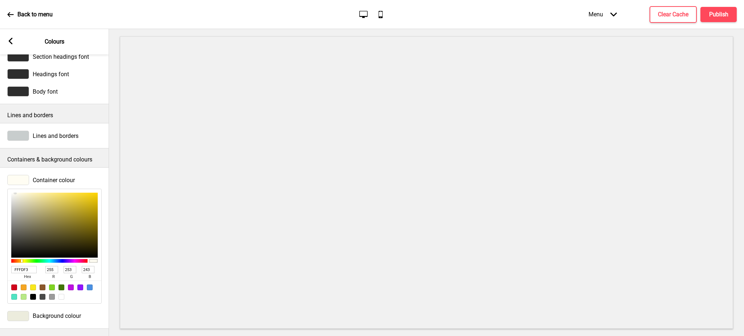
drag, startPoint x: 33, startPoint y: 265, endPoint x: 0, endPoint y: 267, distance: 33.1
click at [0, 267] on div "Container colour FFFDF3 hex 255 r 253 g 243 b 100 a" at bounding box center [54, 239] width 109 height 136
click at [19, 317] on div at bounding box center [18, 316] width 22 height 10
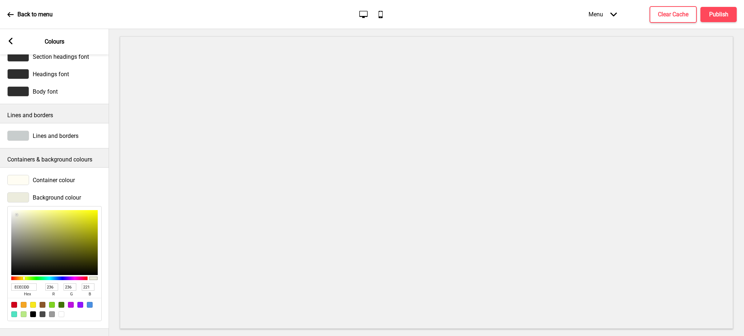
drag, startPoint x: 33, startPoint y: 286, endPoint x: 0, endPoint y: 286, distance: 33.0
click at [0, 286] on div "Background colour ECECDD hex 236 r 236 g 221 b 100 a" at bounding box center [54, 257] width 109 height 136
paste input "FFFDF3"
type input "FFFDF3"
type input "255"
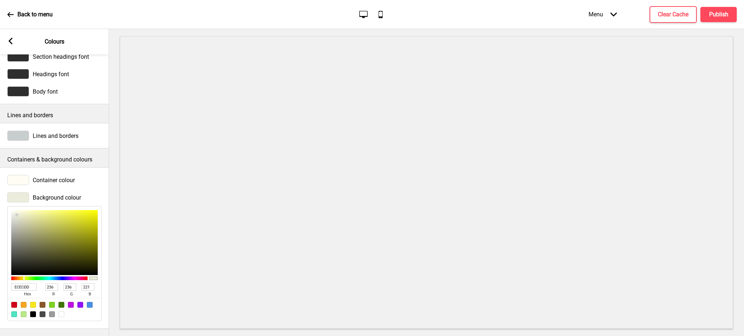
type input "253"
type input "243"
type input "FFFDF3"
click at [20, 180] on div at bounding box center [18, 180] width 22 height 10
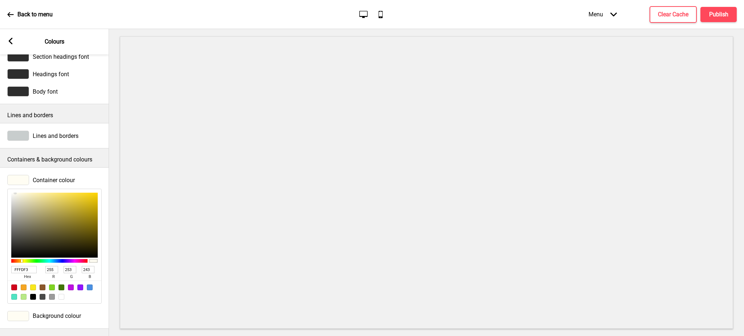
click at [60, 297] on div at bounding box center [61, 297] width 6 height 6
type input "FFFFFF"
type input "255"
click at [5, 39] on div "Arrow left Colours" at bounding box center [54, 41] width 109 height 25
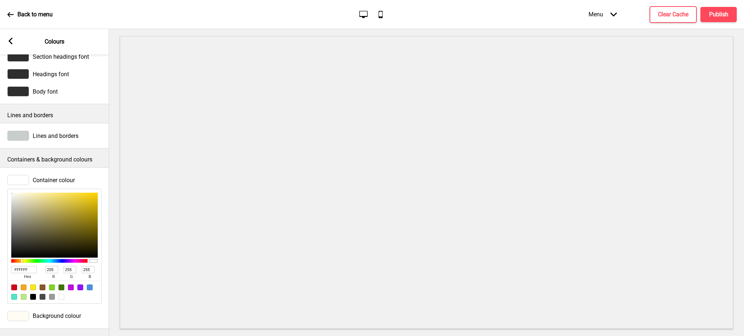
scroll to position [0, 0]
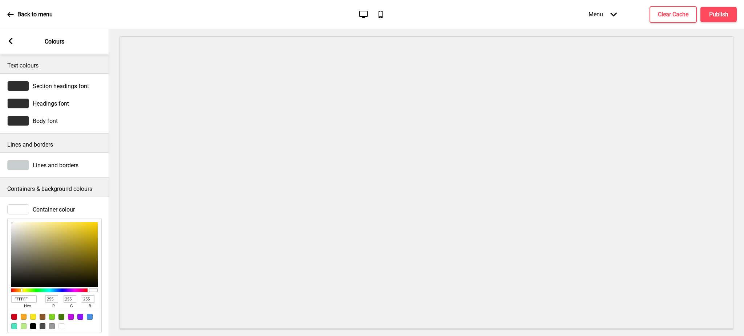
click at [17, 83] on div at bounding box center [18, 86] width 22 height 10
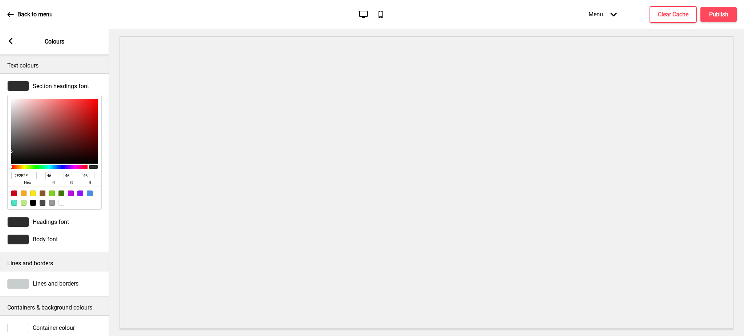
drag, startPoint x: 35, startPoint y: 204, endPoint x: 31, endPoint y: 207, distance: 5.2
click at [35, 204] on div at bounding box center [33, 203] width 6 height 6
type input "000000"
type input "0"
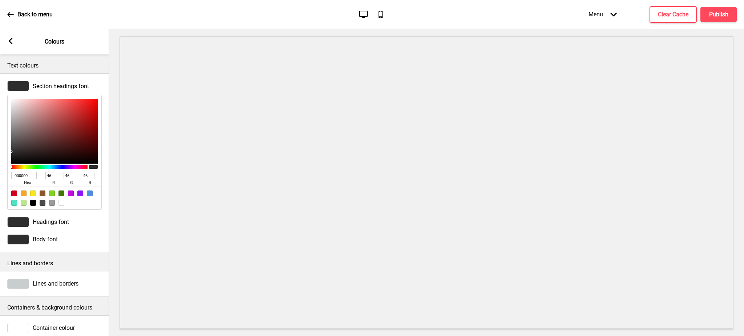
type input "0"
click at [20, 220] on div at bounding box center [18, 222] width 22 height 10
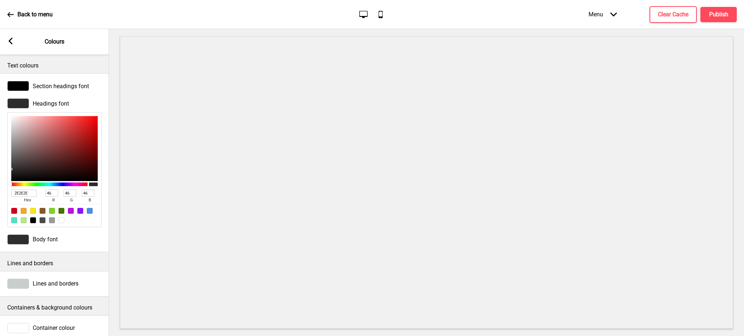
click at [32, 221] on div at bounding box center [33, 221] width 6 height 6
type input "000000"
type input "0"
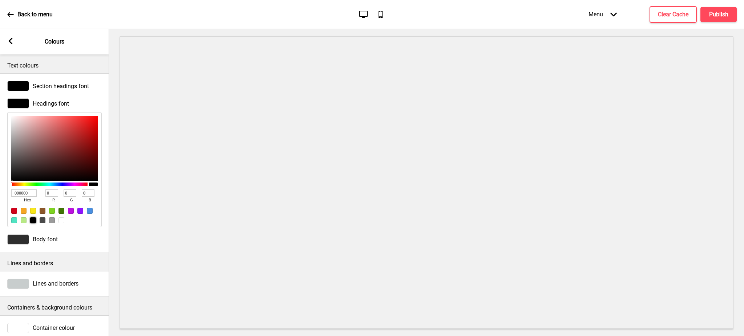
click at [19, 242] on div at bounding box center [18, 240] width 22 height 10
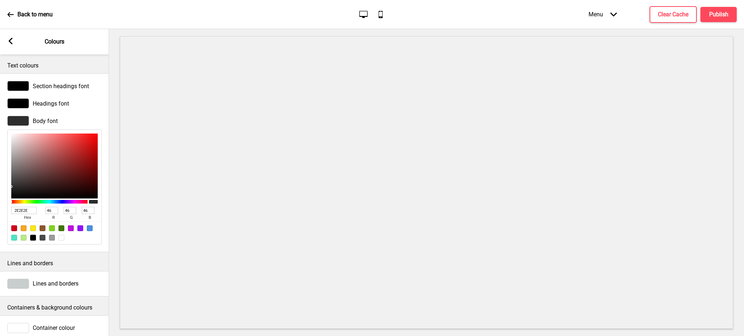
click at [32, 237] on div at bounding box center [33, 238] width 6 height 6
type input "000000"
type input "0"
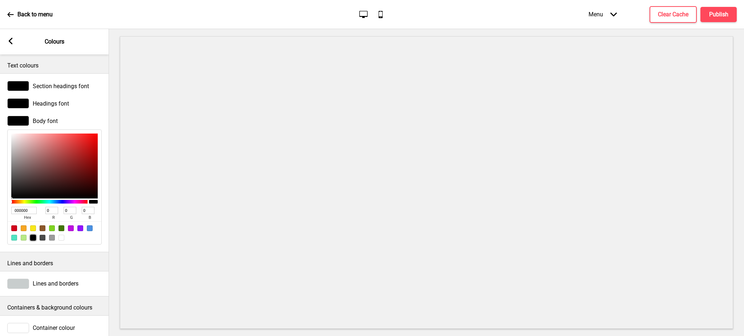
click at [9, 38] on rect at bounding box center [10, 41] width 7 height 7
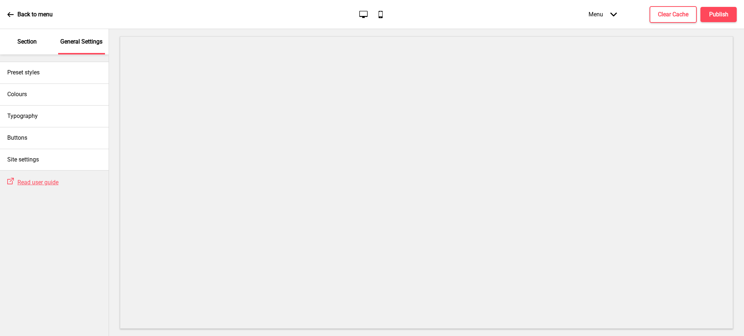
click at [16, 42] on div "Section" at bounding box center [27, 41] width 47 height 25
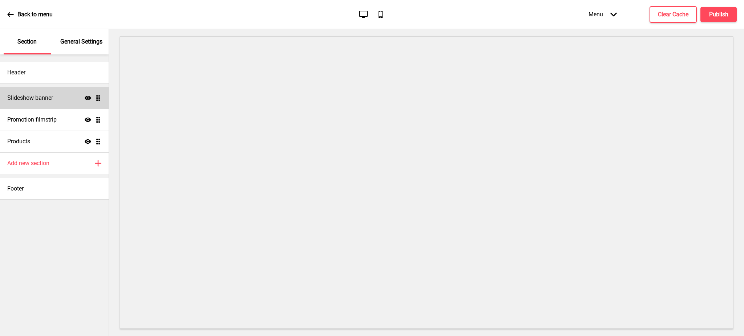
click at [24, 97] on h4 "Slideshow banner" at bounding box center [30, 98] width 46 height 8
select select "10000"
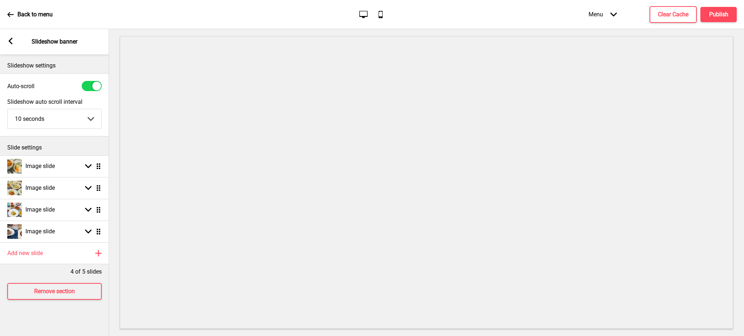
drag, startPoint x: 13, startPoint y: 33, endPoint x: 7, endPoint y: 45, distance: 13.3
click at [7, 44] on div "Arrow left Slideshow banner" at bounding box center [54, 41] width 109 height 25
click at [7, 45] on div "Arrow left Slideshow banner" at bounding box center [54, 41] width 109 height 25
click at [9, 40] on icon at bounding box center [11, 41] width 4 height 7
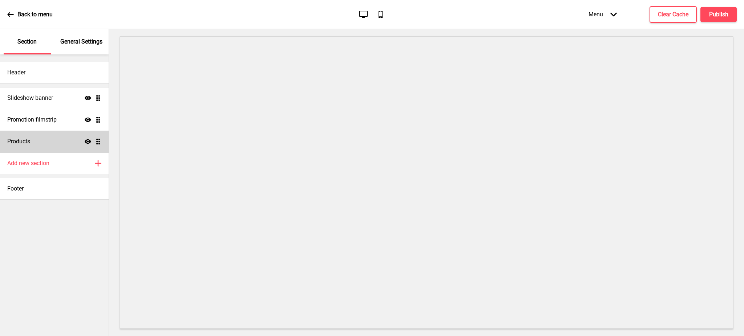
click at [37, 134] on div "Products Show Drag" at bounding box center [54, 142] width 109 height 22
select select "side"
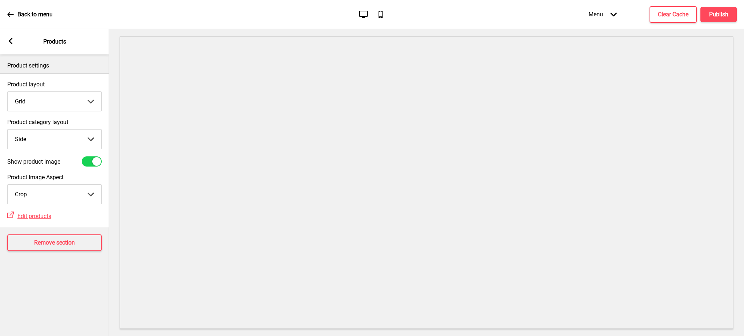
click at [41, 105] on select "Grid List" at bounding box center [55, 101] width 94 height 19
select select "list"
click at [8, 92] on select "Grid List" at bounding box center [55, 101] width 94 height 19
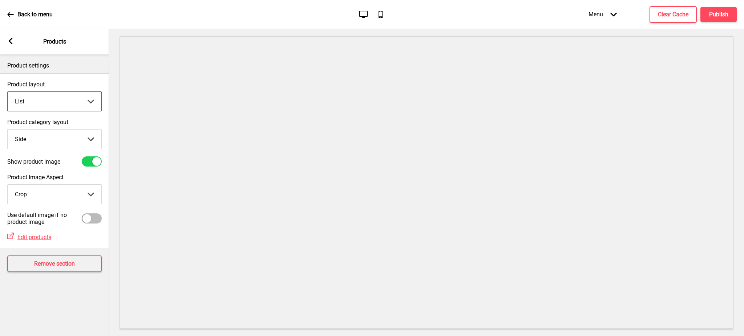
click at [52, 137] on select "Top Side" at bounding box center [55, 139] width 94 height 19
select select "top"
click at [8, 130] on select "Top Side" at bounding box center [55, 139] width 94 height 19
click at [9, 43] on rect at bounding box center [10, 41] width 7 height 7
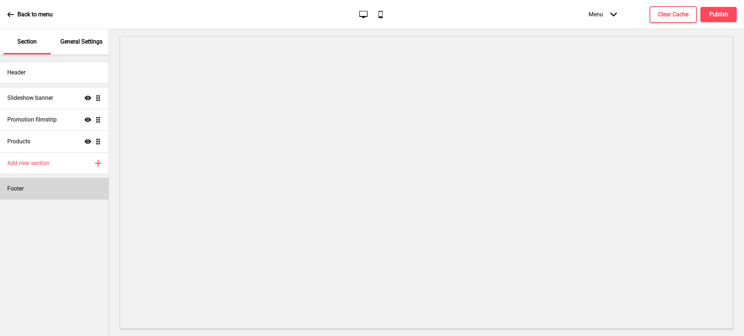
click at [20, 198] on div "Footer" at bounding box center [54, 189] width 109 height 22
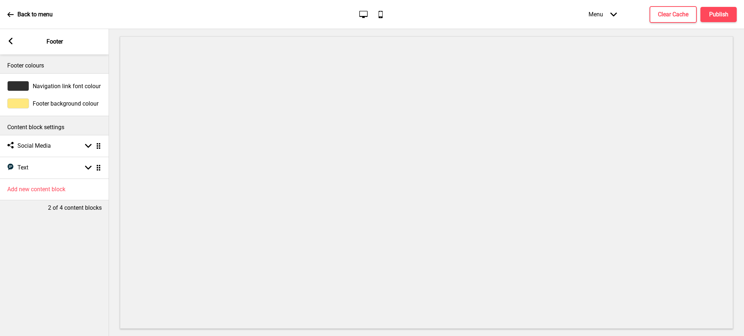
click at [14, 103] on div at bounding box center [18, 103] width 22 height 10
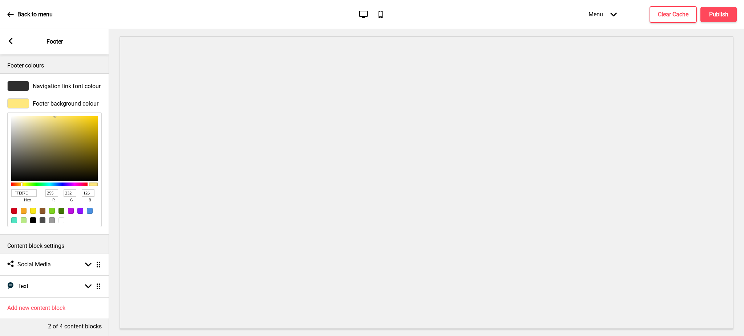
drag, startPoint x: 32, startPoint y: 194, endPoint x: 0, endPoint y: 196, distance: 31.7
click at [0, 196] on div "Footer background colour FFE87E hex 255 r 232 g 126 b 100 a" at bounding box center [54, 163] width 109 height 136
paste input "FDF3"
type input "FFFDF3"
type input "253"
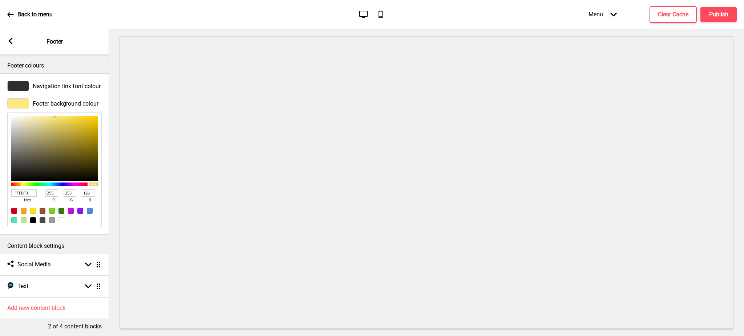
type input "243"
type input "FFFDF3"
click at [24, 82] on div at bounding box center [18, 86] width 22 height 10
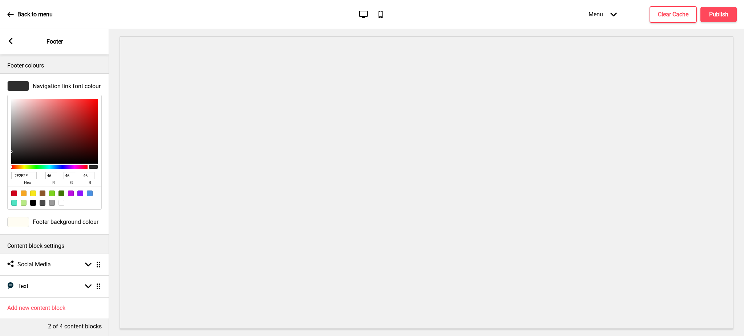
click at [41, 205] on div at bounding box center [43, 203] width 6 height 6
type input "4A4A4A"
type input "74"
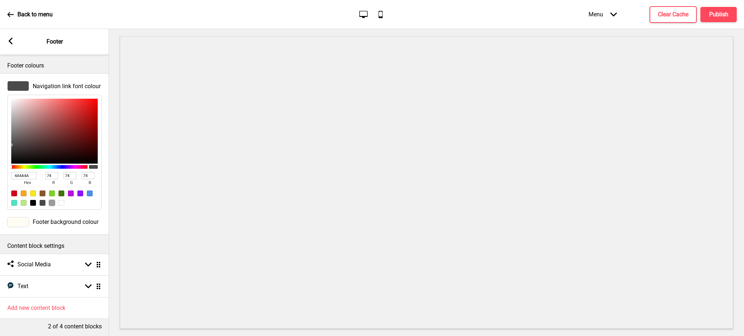
click at [53, 204] on div at bounding box center [52, 203] width 6 height 6
type input "9B9B9B"
type input "155"
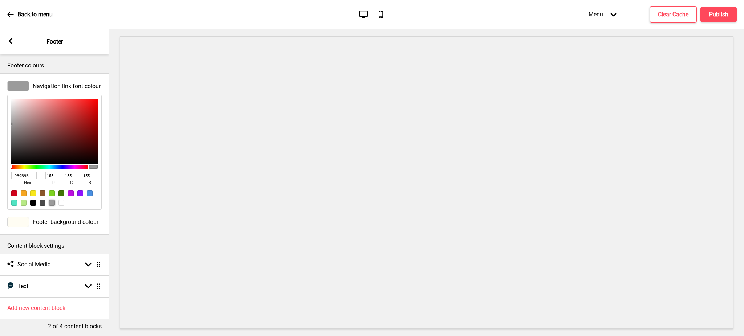
click at [42, 205] on div at bounding box center [43, 203] width 6 height 6
type input "4A4A4A"
type input "74"
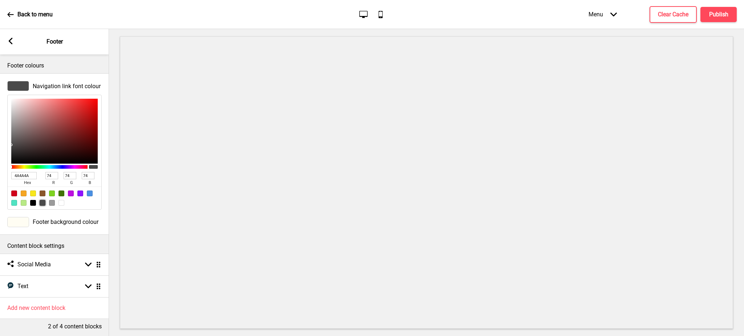
click at [49, 205] on div at bounding box center [52, 203] width 6 height 6
type input "9B9B9B"
type input "155"
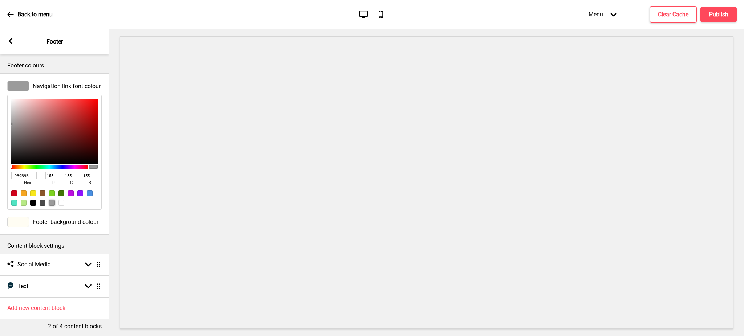
click at [40, 205] on div at bounding box center [43, 203] width 6 height 6
type input "4A4A4A"
type input "74"
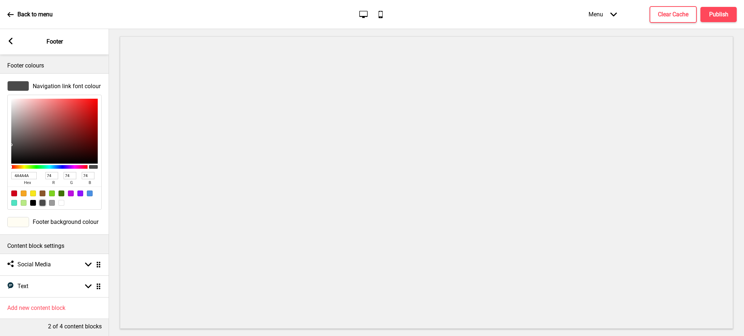
type input "918F8F"
type input "145"
type input "143"
click at [13, 127] on div at bounding box center [54, 131] width 86 height 65
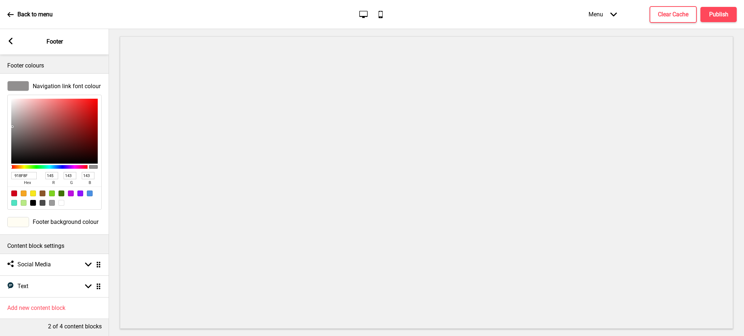
click at [9, 40] on rect at bounding box center [10, 41] width 7 height 7
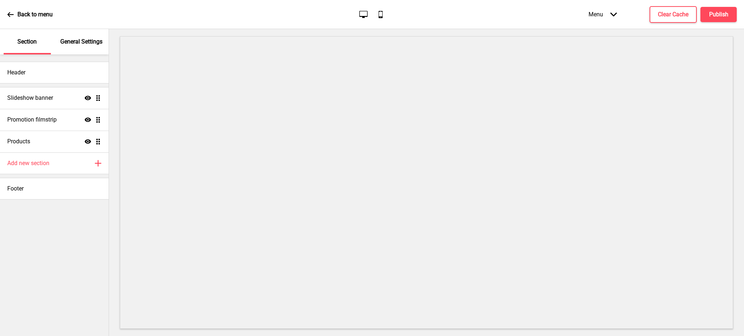
click at [89, 46] on div "General Settings" at bounding box center [81, 41] width 47 height 25
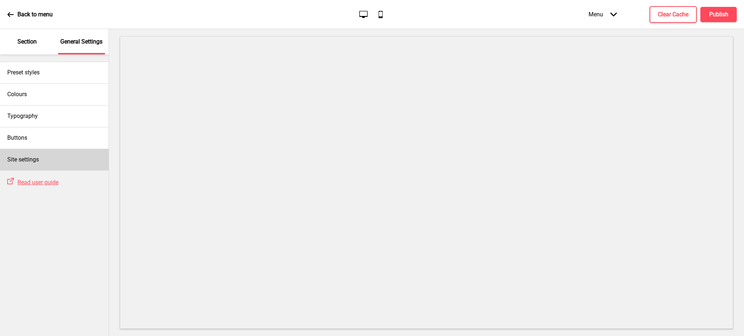
click at [44, 156] on div "Site settings" at bounding box center [54, 160] width 109 height 22
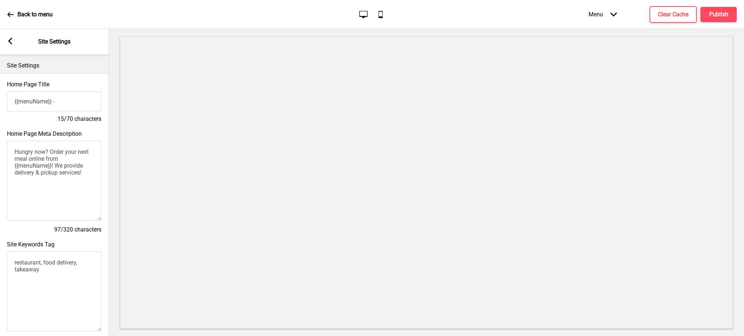
type input "{{menuName}} - 外帶外送 線上訂餐"
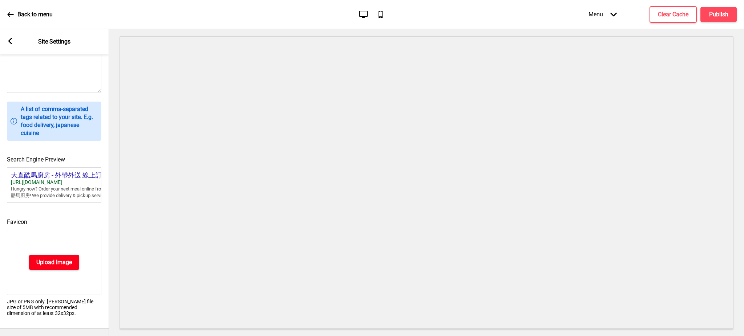
click at [53, 259] on h4 "Upload Image" at bounding box center [54, 263] width 36 height 8
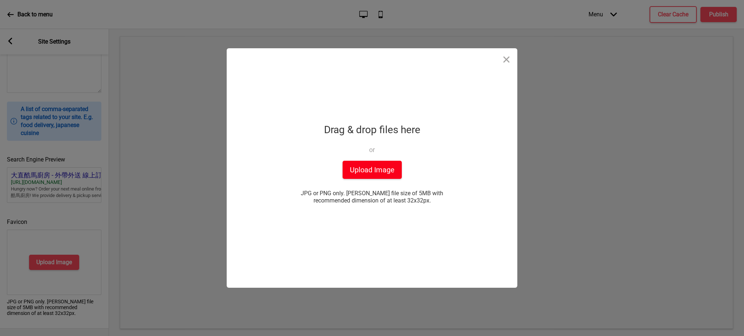
click at [345, 171] on button "Upload Image" at bounding box center [371, 170] width 59 height 18
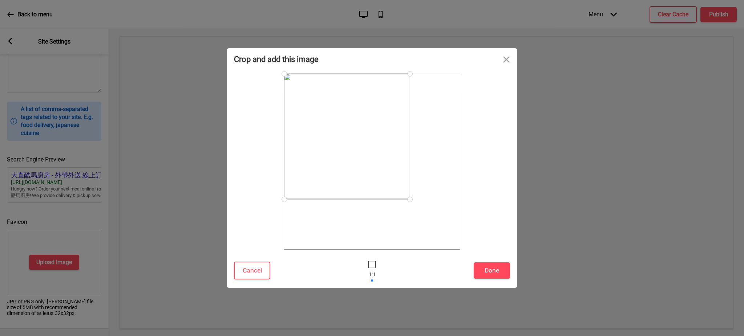
drag, startPoint x: 460, startPoint y: 249, endPoint x: 410, endPoint y: 184, distance: 82.2
click at [410, 184] on div at bounding box center [372, 162] width 176 height 176
drag, startPoint x: 369, startPoint y: 165, endPoint x: 393, endPoint y: 166, distance: 23.6
click at [393, 166] on div at bounding box center [371, 138] width 126 height 126
drag, startPoint x: 431, startPoint y: 80, endPoint x: 420, endPoint y: 92, distance: 16.2
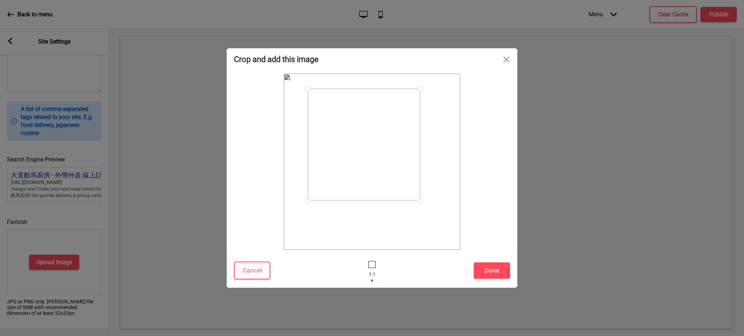
click at [420, 92] on div at bounding box center [420, 88] width 13 height 13
drag, startPoint x: 389, startPoint y: 121, endPoint x: 399, endPoint y: 123, distance: 10.3
click at [399, 123] on div at bounding box center [374, 146] width 112 height 112
drag, startPoint x: 430, startPoint y: 92, endPoint x: 420, endPoint y: 99, distance: 12.4
click at [421, 98] on div at bounding box center [422, 98] width 13 height 13
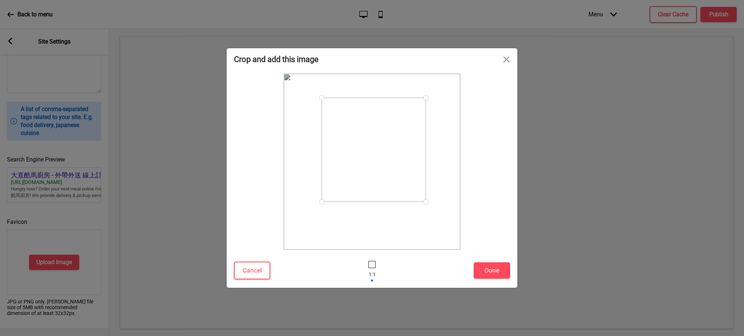
click at [397, 125] on div at bounding box center [373, 150] width 104 height 104
click at [487, 271] on button "Done" at bounding box center [492, 271] width 36 height 16
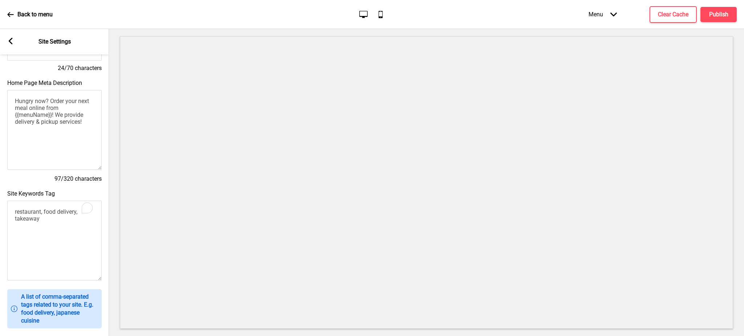
scroll to position [51, 0]
drag, startPoint x: 83, startPoint y: 130, endPoint x: 0, endPoint y: 97, distance: 89.5
click at [0, 97] on div "Home Page Meta Description Hungry now? Order your next meal online from {{menuN…" at bounding box center [54, 131] width 109 height 111
paste textarea "歡迎來到大直人的小廚房 ｛歐陸料理｝燉肉·燉飯· 義麵 ｛慢工手作｝咖啡·甜點· 茶 ｛寵物友善｝貓店長咪仔就任中"
click at [21, 110] on textarea "歡迎來到大直人的小廚房 ｛歐陸料理｝燉肉·燉飯· 義麵 ｛慢工手作｝咖啡·甜點· 茶 ｛寵物友善｝貓店長咪仔就任中" at bounding box center [54, 130] width 94 height 80
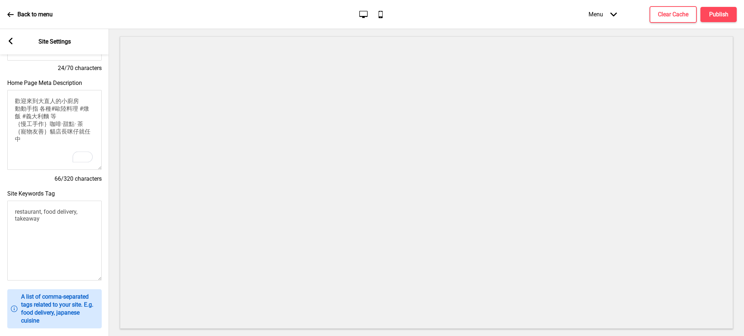
drag, startPoint x: 42, startPoint y: 129, endPoint x: 89, endPoint y: 129, distance: 46.8
click at [89, 129] on textarea "歡迎來到大直人的小廚房 動動手指 各種#歐陸料理 #燉飯 #義大利麵 等 ｛慢工手作｝咖啡·甜點· 茶 ｛寵物友善｝貓店長咪仔就任中" at bounding box center [54, 130] width 94 height 80
type textarea "歡迎來到大直人的小廚房 動動手指 美味送到家！ #歐陸料理 #燉飯 #義大利麵 等各種慢工手作美味 官網獨家最優惠價格。 #寵物友善 貓店長[PERSON_N…"
click at [50, 224] on textarea "restaurant, food delivery, takeaway" at bounding box center [54, 241] width 94 height 80
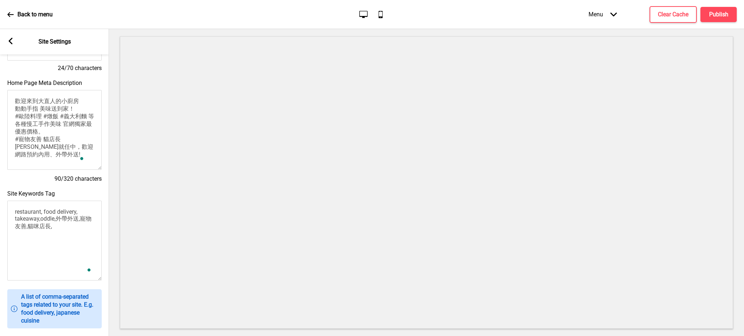
paste textarea "大直酷馬廚房kuma kitchen 酷馬廚房宜蘭 酷馬kuma日式菜單 酷馬炒飯 酷馬竹北 大直美食"
click at [64, 235] on textarea "restaurant, food delivery, takeaway,oddle,外帶外送,寵物友善,貓咪店長,大直酷馬廚房kuma kitchen 酷馬廚…" at bounding box center [54, 241] width 94 height 80
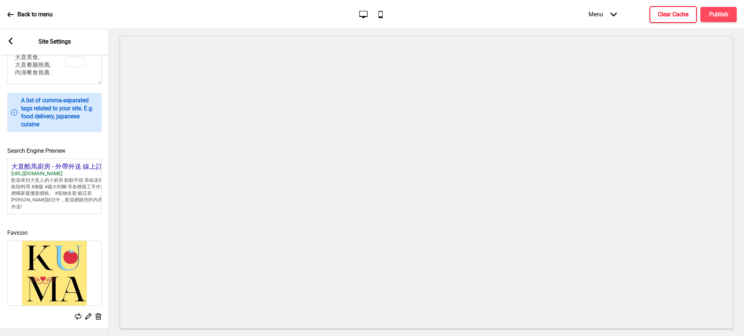
type textarea "restaurant, food delivery, takeaway,oddle,外帶外送,寵物友善,貓咪店長,大直酷馬廚房kuma kitche, 酷馬廚…"
click at [673, 16] on h4 "Clear Cache" at bounding box center [673, 15] width 31 height 8
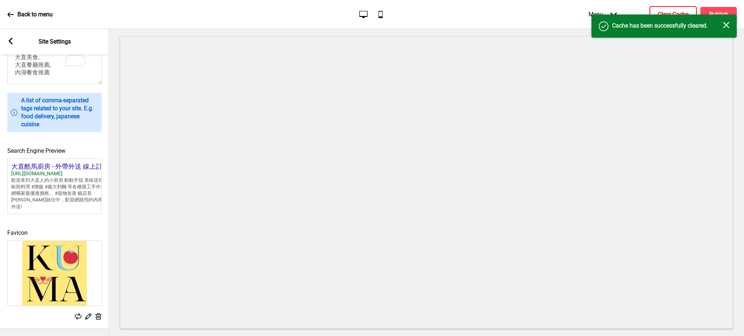
click at [727, 23] on icon "Close" at bounding box center [726, 25] width 7 height 7
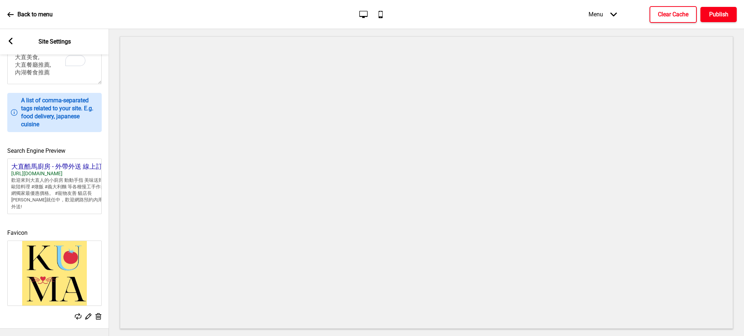
click at [709, 12] on h4 "Publish" at bounding box center [718, 15] width 19 height 8
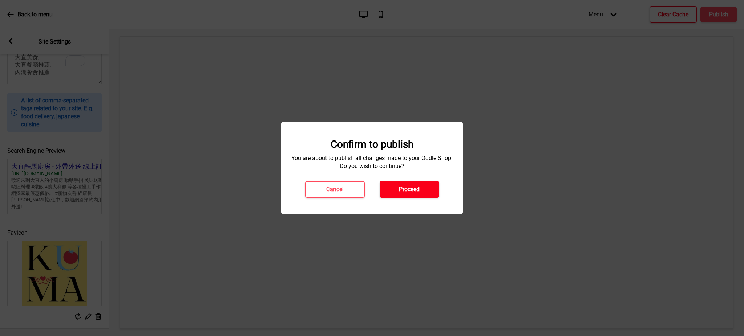
click at [414, 185] on button "Proceed" at bounding box center [409, 189] width 60 height 17
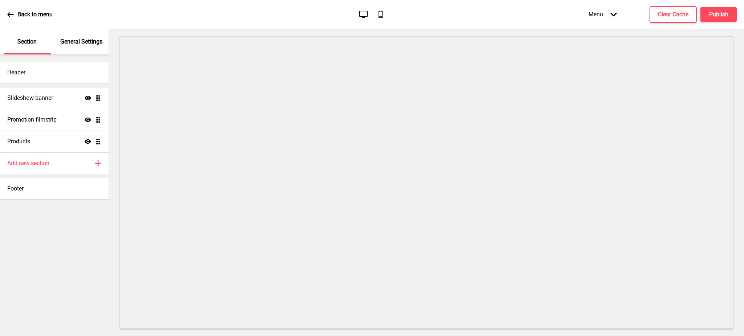
click at [596, 20] on div "Menu Arrow down" at bounding box center [602, 14] width 43 height 21
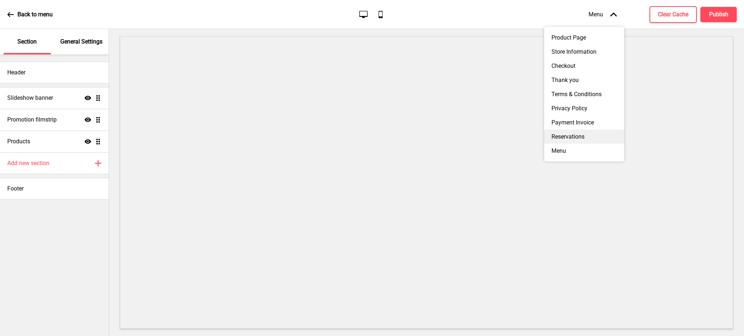
click at [576, 144] on div "Reservations" at bounding box center [584, 137] width 80 height 14
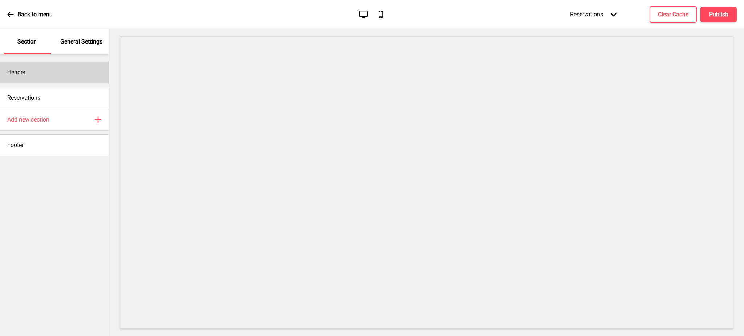
click at [35, 74] on div "Header" at bounding box center [54, 73] width 109 height 22
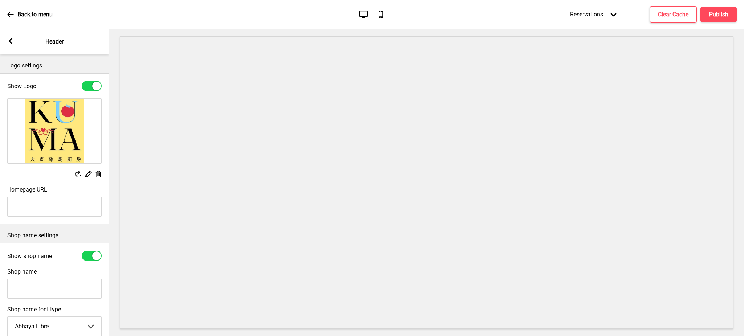
click at [12, 44] on div "Arrow left" at bounding box center [10, 42] width 7 height 8
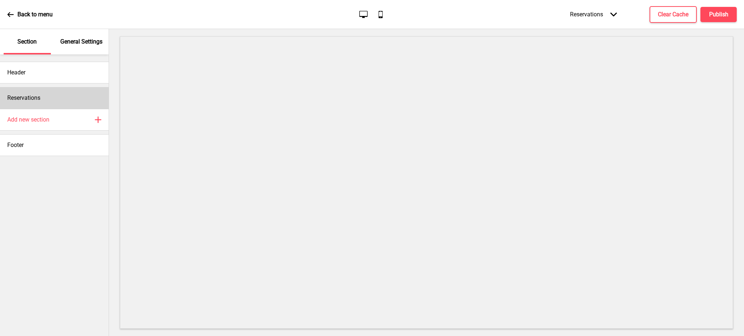
click at [28, 100] on h4 "Reservations" at bounding box center [23, 98] width 33 height 8
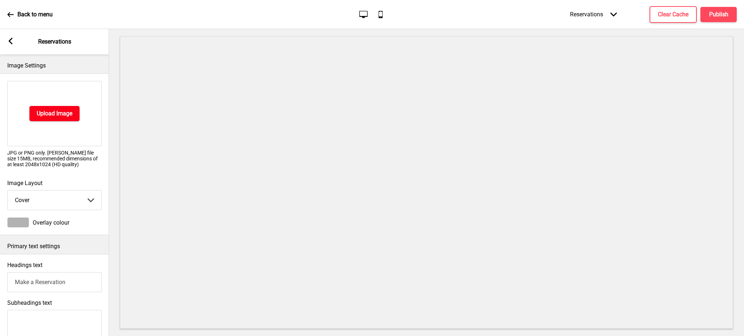
click at [61, 107] on button "Upload Image" at bounding box center [54, 113] width 50 height 15
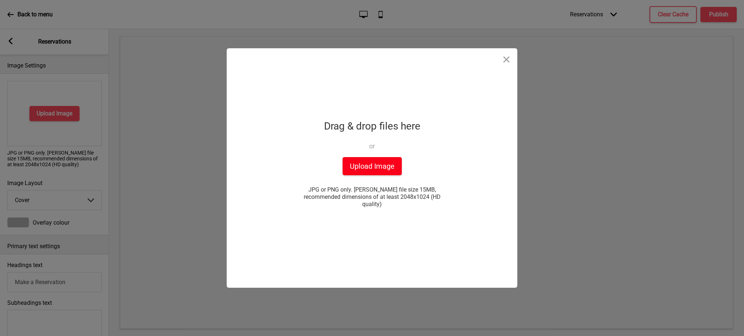
click at [384, 168] on button "Upload Image" at bounding box center [371, 166] width 59 height 18
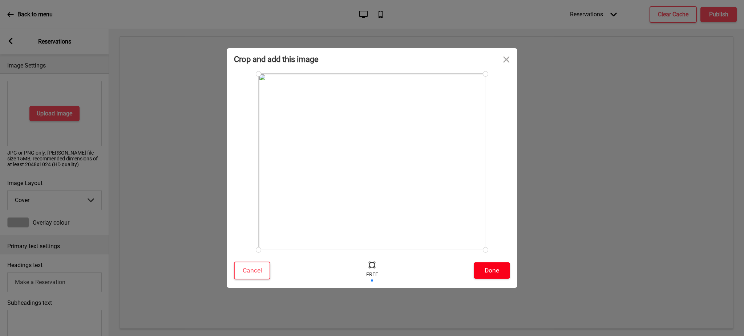
click at [500, 270] on button "Done" at bounding box center [492, 271] width 36 height 16
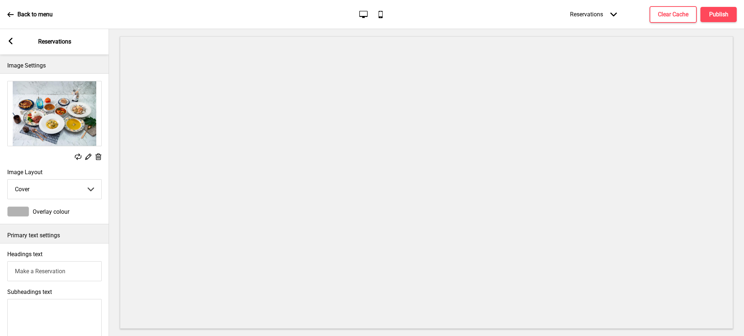
click at [60, 190] on select "Cover Background" at bounding box center [55, 189] width 94 height 19
select select "background"
click at [8, 180] on select "Cover Background" at bounding box center [55, 189] width 94 height 19
click at [89, 157] on rect at bounding box center [88, 157] width 8 height 8
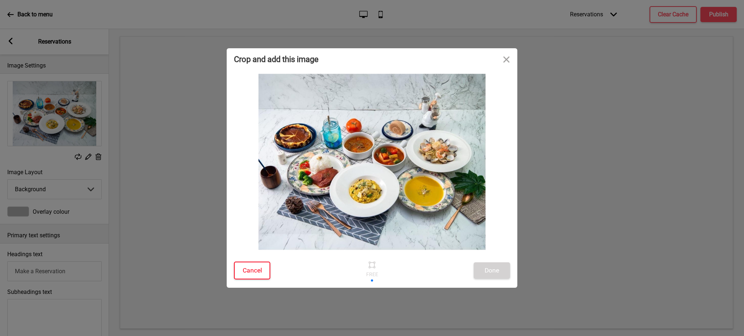
click at [254, 271] on button "Cancel" at bounding box center [252, 271] width 36 height 18
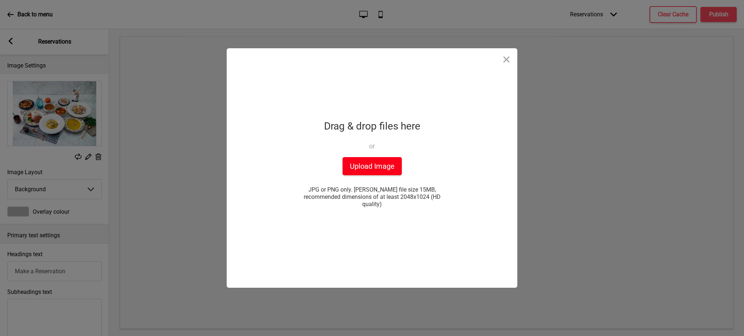
click at [355, 175] on button "Upload Image" at bounding box center [371, 166] width 59 height 18
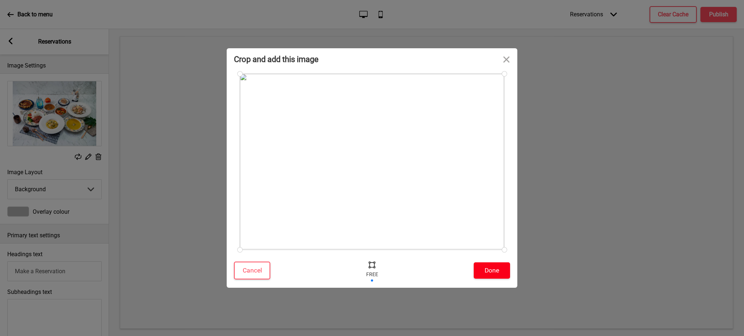
click at [494, 273] on button "Done" at bounding box center [492, 271] width 36 height 16
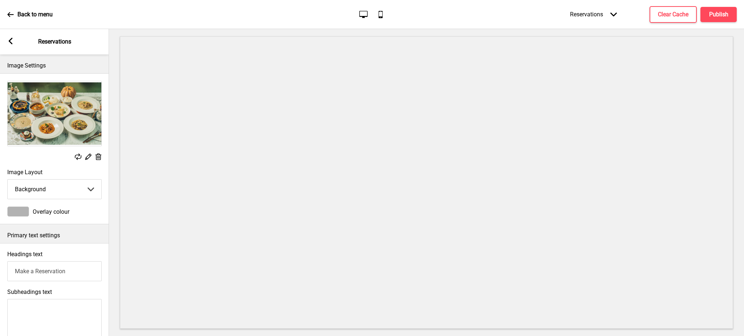
drag, startPoint x: 68, startPoint y: 272, endPoint x: 0, endPoint y: 264, distance: 68.1
click at [0, 264] on div "Headings text Make a Reservation" at bounding box center [54, 266] width 109 height 38
type input "網路訂位 Make a Reservation"
click at [66, 311] on textarea "Subheadings text" at bounding box center [54, 339] width 94 height 80
click at [42, 315] on textarea "Subheadings text" at bounding box center [54, 339] width 94 height 80
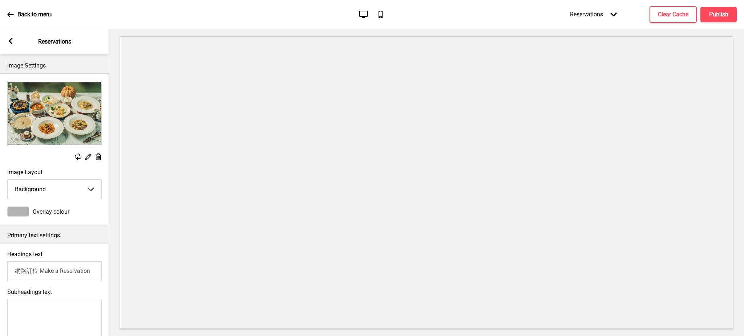
paste textarea "這裡是大直人的小廚房。 不論您是回歸的舊朋友，還是初次光臨，我們都將為您呈現美味的義法歐陸料理。 包括法式奶油燉雞腿、紅酒慢燉牛肉、啤酒燉胛心肉、干貝鮮蝦蛤蜊…"
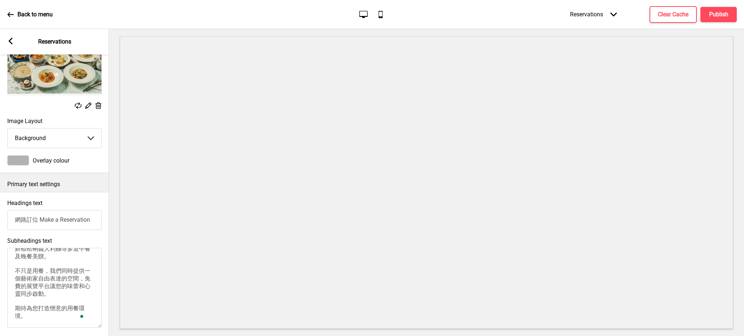
scroll to position [80, 0]
click at [49, 268] on textarea "這裡是大直人的小廚房。 不論您是回歸的舊朋友，還是初次光臨，我們都將為您呈現美味的義法歐陸料理。 包括法式奶油燉雞腿、紅酒慢燉牛肉、啤酒燉胛心肉、干貝鮮蝦蛤蜊…" at bounding box center [54, 288] width 94 height 80
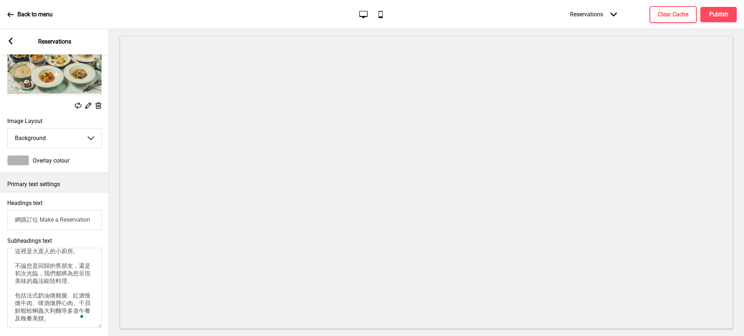
click at [49, 276] on textarea "這裡是大直人的小廚房。 不論您是回歸的舊朋友，還是初次光臨，我們都將為您呈現美味的義法歐陸料理。 包括法式奶油燉雞腿、紅酒慢燉牛肉、啤酒燉胛心肉、干貝鮮蝦蛤蜊…" at bounding box center [54, 288] width 94 height 80
type textarea "這裡是大直人的小廚房。 不論您是回歸的舊朋友，還是初次光臨，我們都將為您呈現美味的義法歐陸料理。 包括法式奶油燉雞腿、紅酒慢燉牛肉、啤酒燉胛心肉、干貝鮮蝦蛤蜊…"
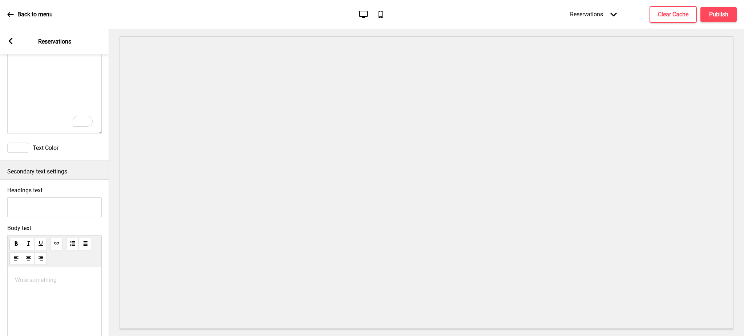
click at [58, 281] on p "Write something ﻿" at bounding box center [54, 280] width 79 height 7
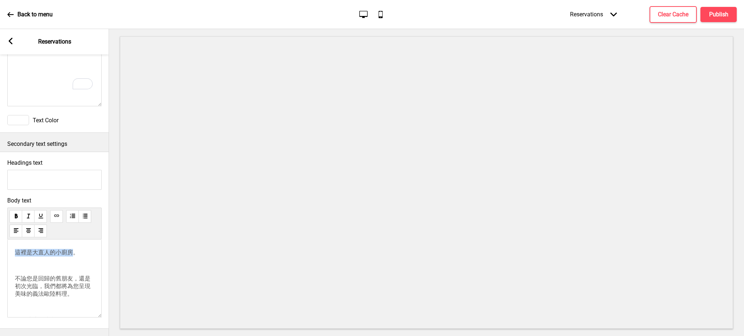
drag, startPoint x: 74, startPoint y: 245, endPoint x: 1, endPoint y: 247, distance: 73.4
click at [1, 247] on div "Body text 這裡是大直人的小廚房。 ﻿ 不論您是回歸的舊朋友，還是初次光臨，我們都將為您呈現美味的義法歐陸料理。 ﻿ 包括法式奶油燉雞腿、紅酒慢燉牛肉…" at bounding box center [54, 259] width 109 height 131
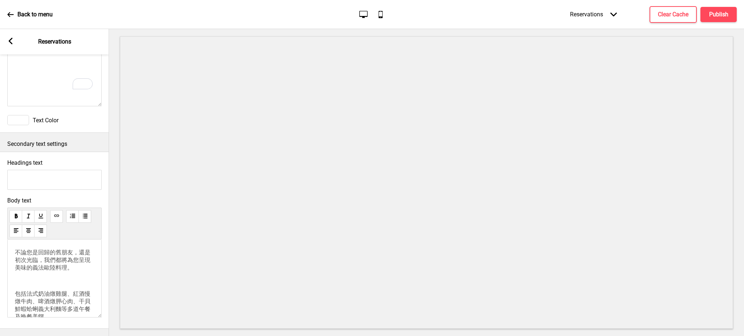
click at [53, 170] on input "Headings text" at bounding box center [54, 180] width 94 height 20
paste input "這裡是大直人的小廚房"
type input "這裡是大直人的小廚房"
click at [47, 255] on span "不論您是回歸的舊朋友，還是初次光臨，我們都將為您呈現美味的義法歐陸料理。" at bounding box center [53, 260] width 76 height 22
click at [73, 240] on span "包括法式奶油燉雞腿、紅酒慢燉牛肉、啤酒燉胛心肉、干貝鮮蝦蛤蜊義大利麵等多道午餐及晚餐美饌。" at bounding box center [53, 254] width 76 height 30
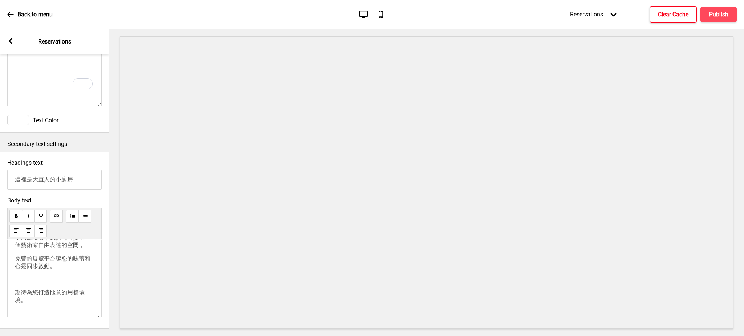
click at [672, 12] on h4 "Clear Cache" at bounding box center [673, 15] width 31 height 8
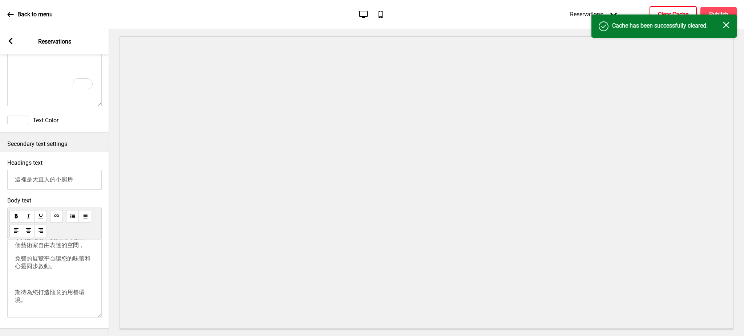
click at [725, 22] on icon "Close" at bounding box center [726, 25] width 7 height 7
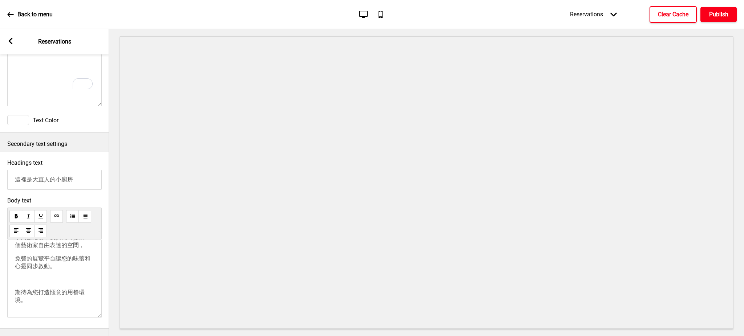
click at [716, 15] on h4 "Publish" at bounding box center [718, 15] width 19 height 8
click at [407, 191] on h4 "Proceed" at bounding box center [409, 190] width 21 height 8
